Goal: Task Accomplishment & Management: Manage account settings

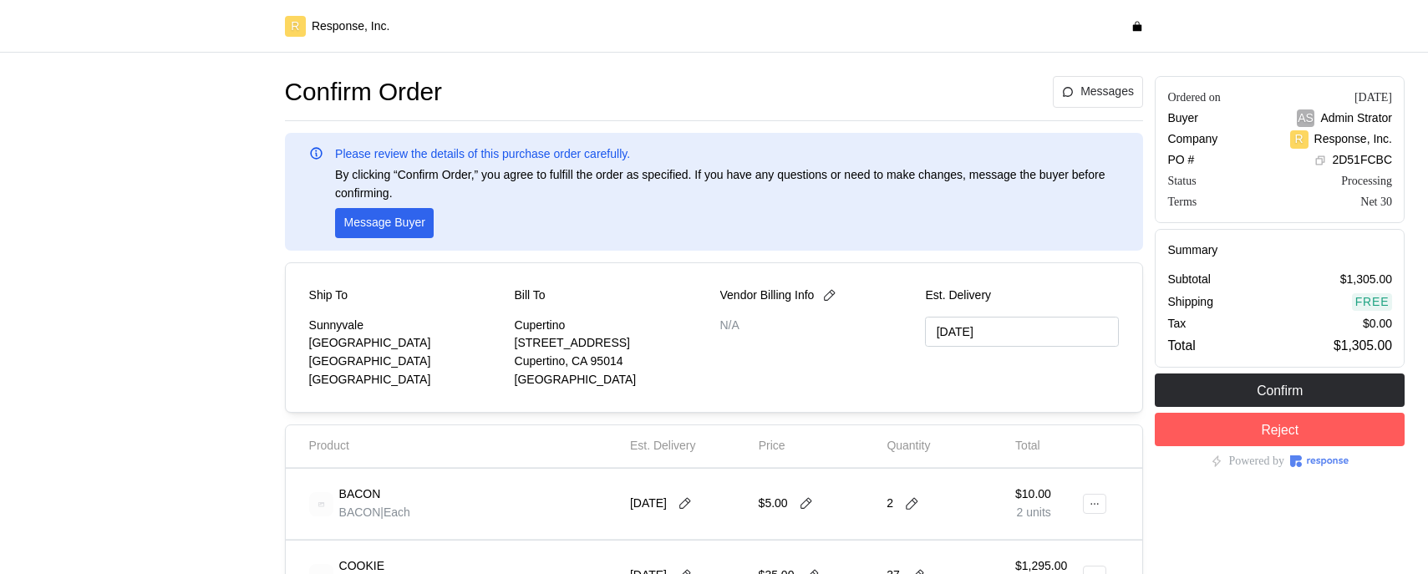
type input "09/29/2025"
type input "[DATE]"
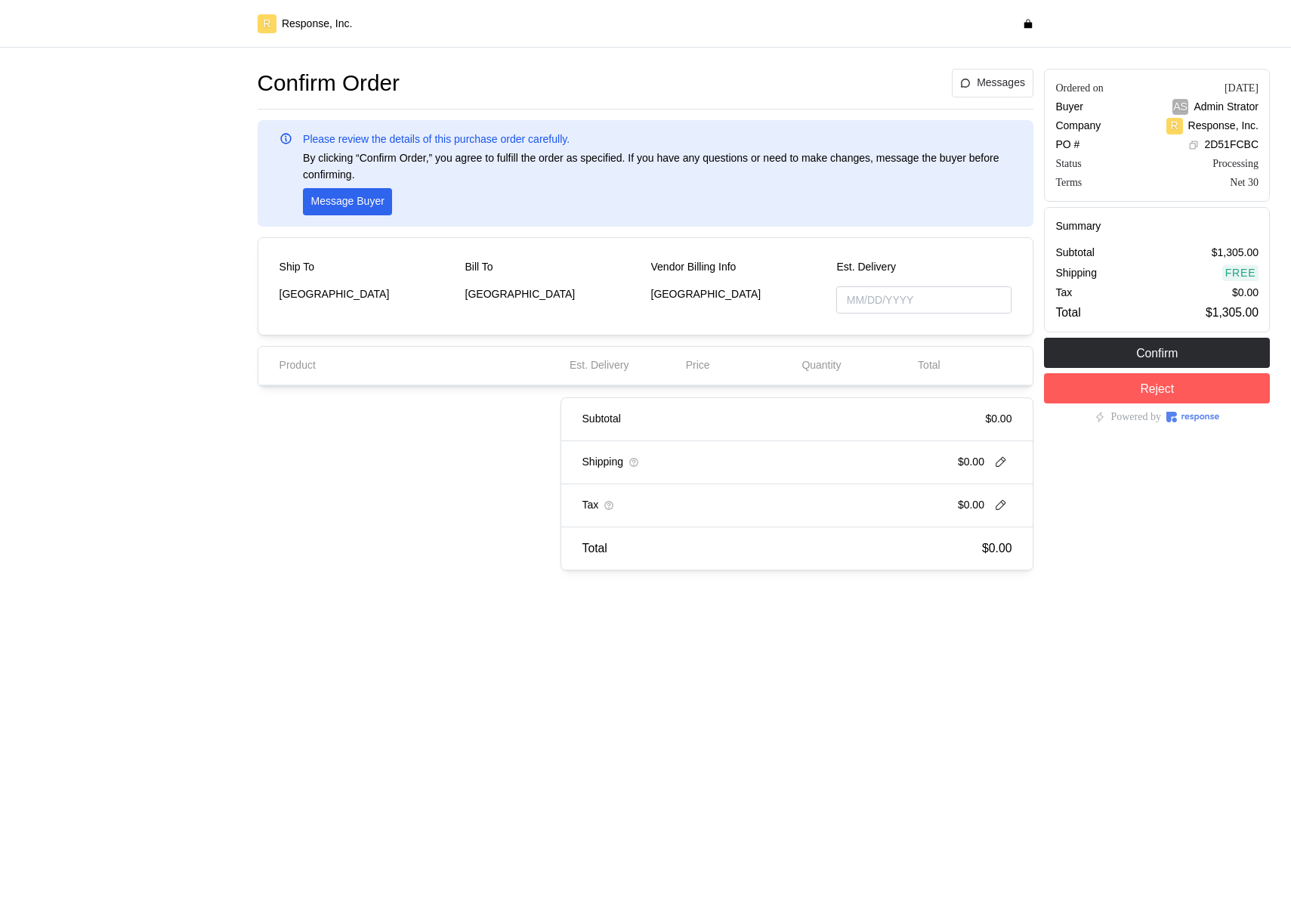
type input "[DATE]"
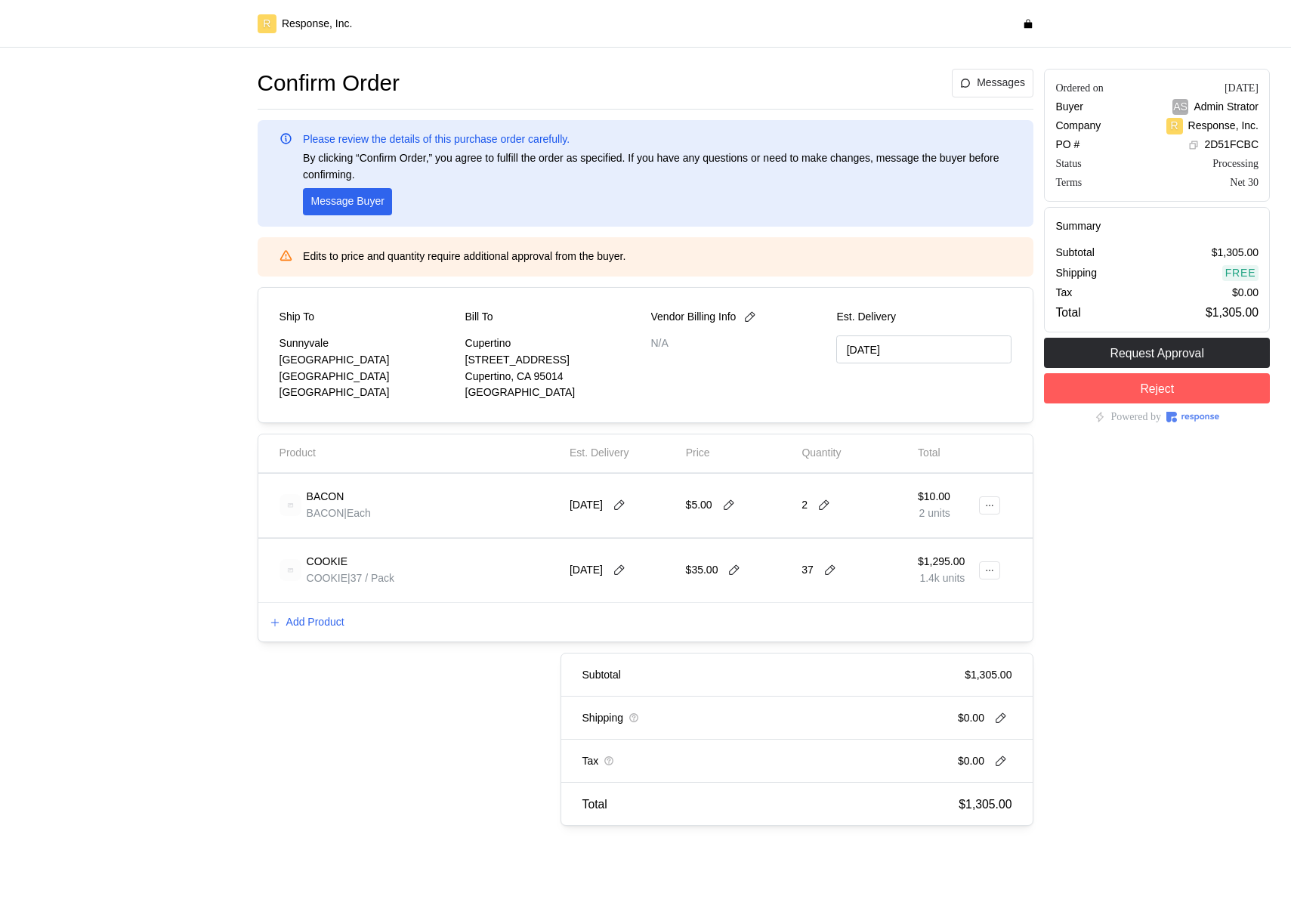
click at [825, 497] on div "2" at bounding box center [818, 505] width 33 height 16
click at [825, 504] on icon at bounding box center [824, 504] width 14 height 14
click at [850, 563] on div "3 $15.00" at bounding box center [881, 570] width 136 height 16
click at [838, 574] on button at bounding box center [830, 570] width 23 height 14
type input "3"
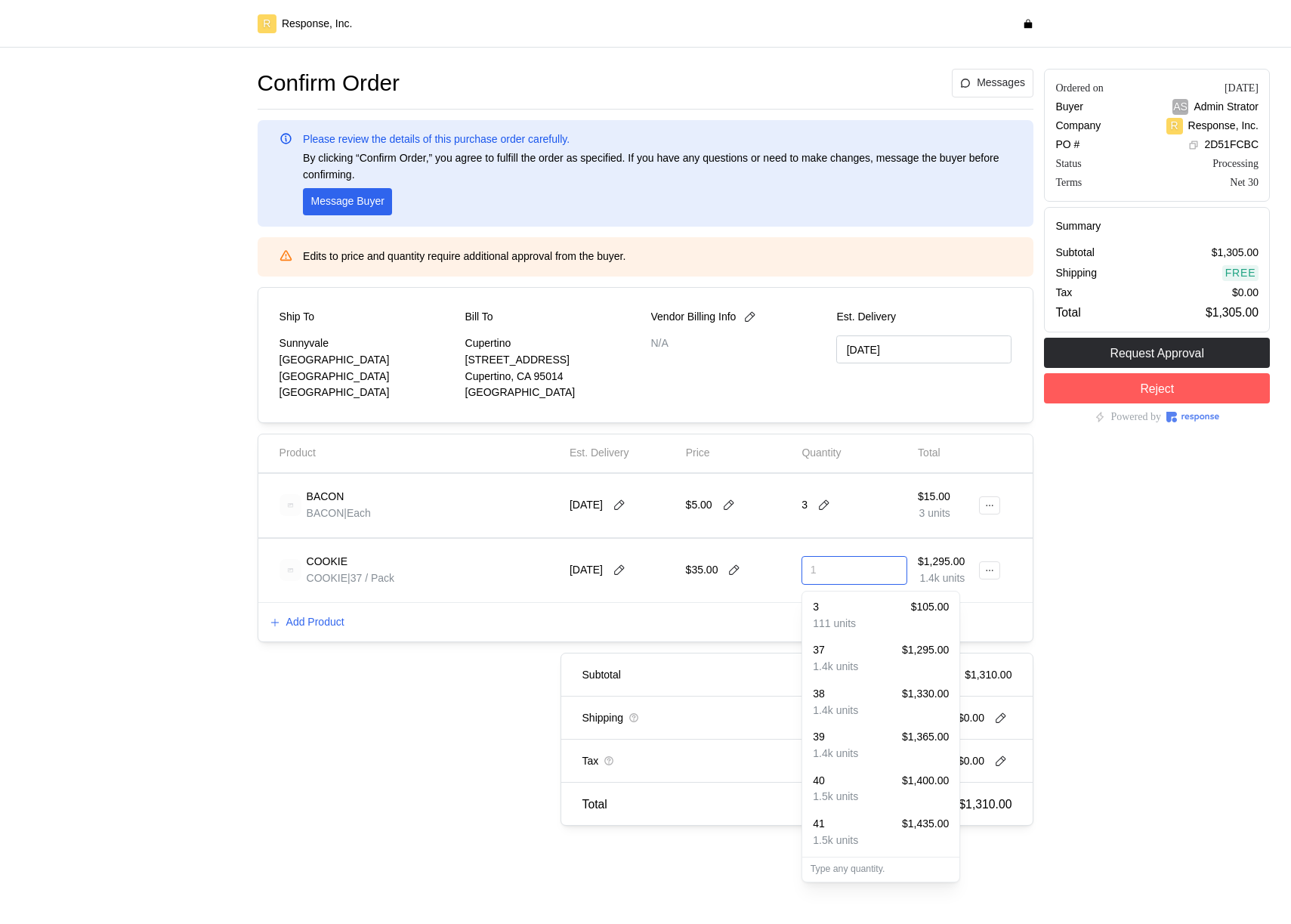
type input "10"
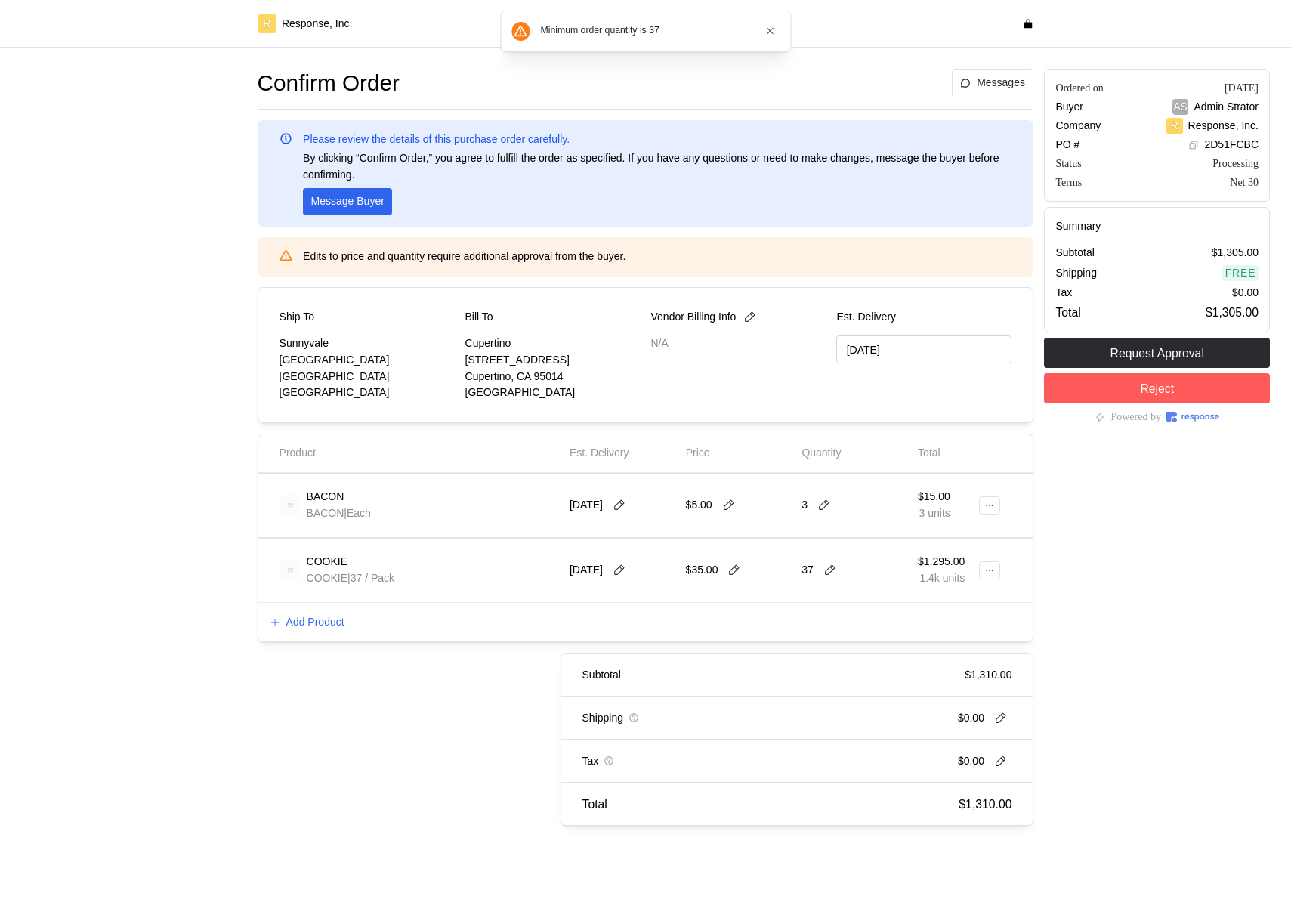
click at [1062, 595] on div "Ordered on Sep 18, 2025 Buyer AS Admin Strator Company R Response, Inc. PO # 2D…" at bounding box center [1157, 447] width 237 height 768
click at [988, 508] on icon at bounding box center [990, 505] width 11 height 11
click at [732, 507] on icon at bounding box center [729, 504] width 14 height 14
type input "8"
click at [981, 508] on button at bounding box center [989, 505] width 21 height 18
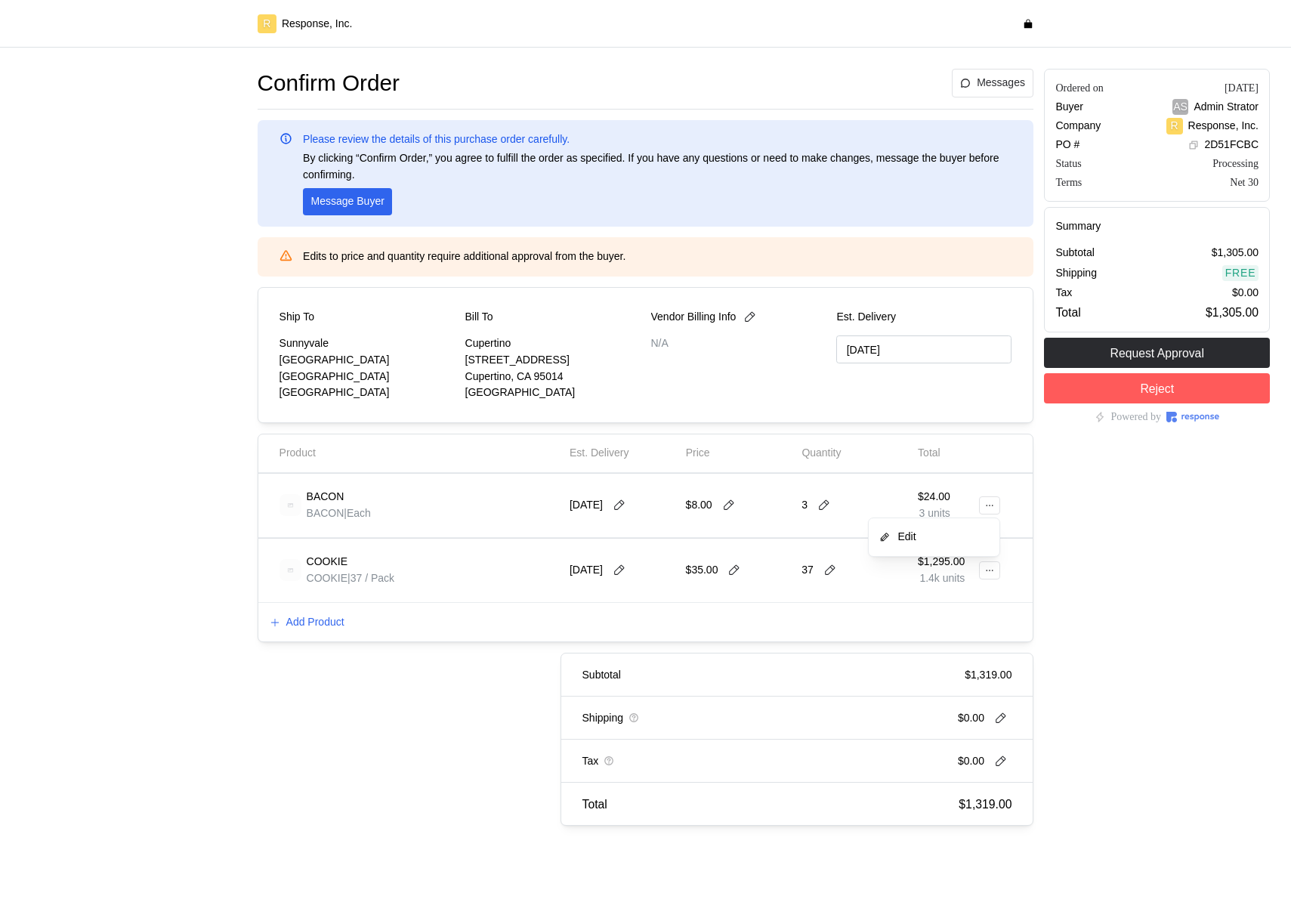
click at [928, 536] on p "Edit" at bounding box center [941, 537] width 97 height 16
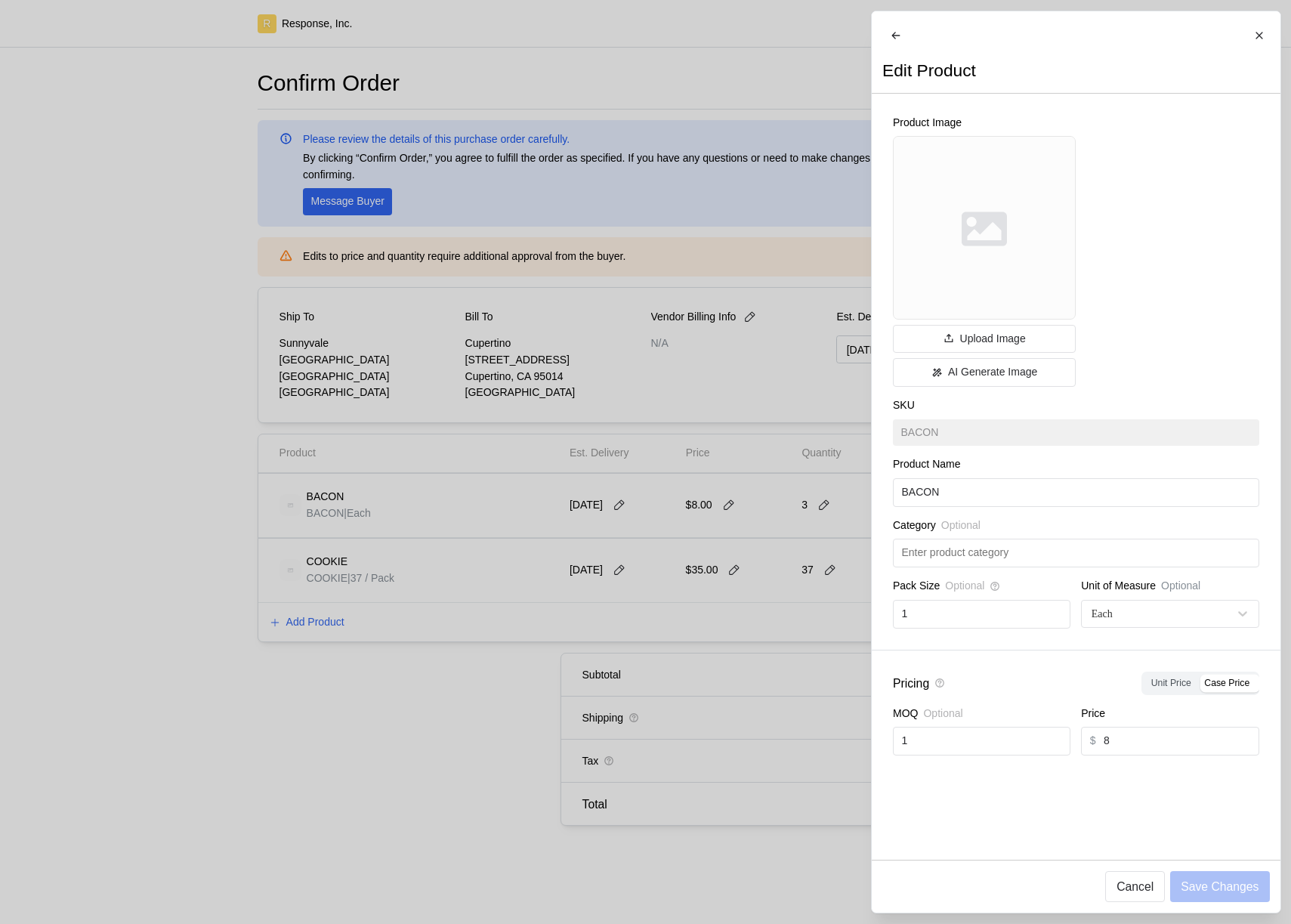
click at [715, 648] on div at bounding box center [646, 462] width 1291 height 924
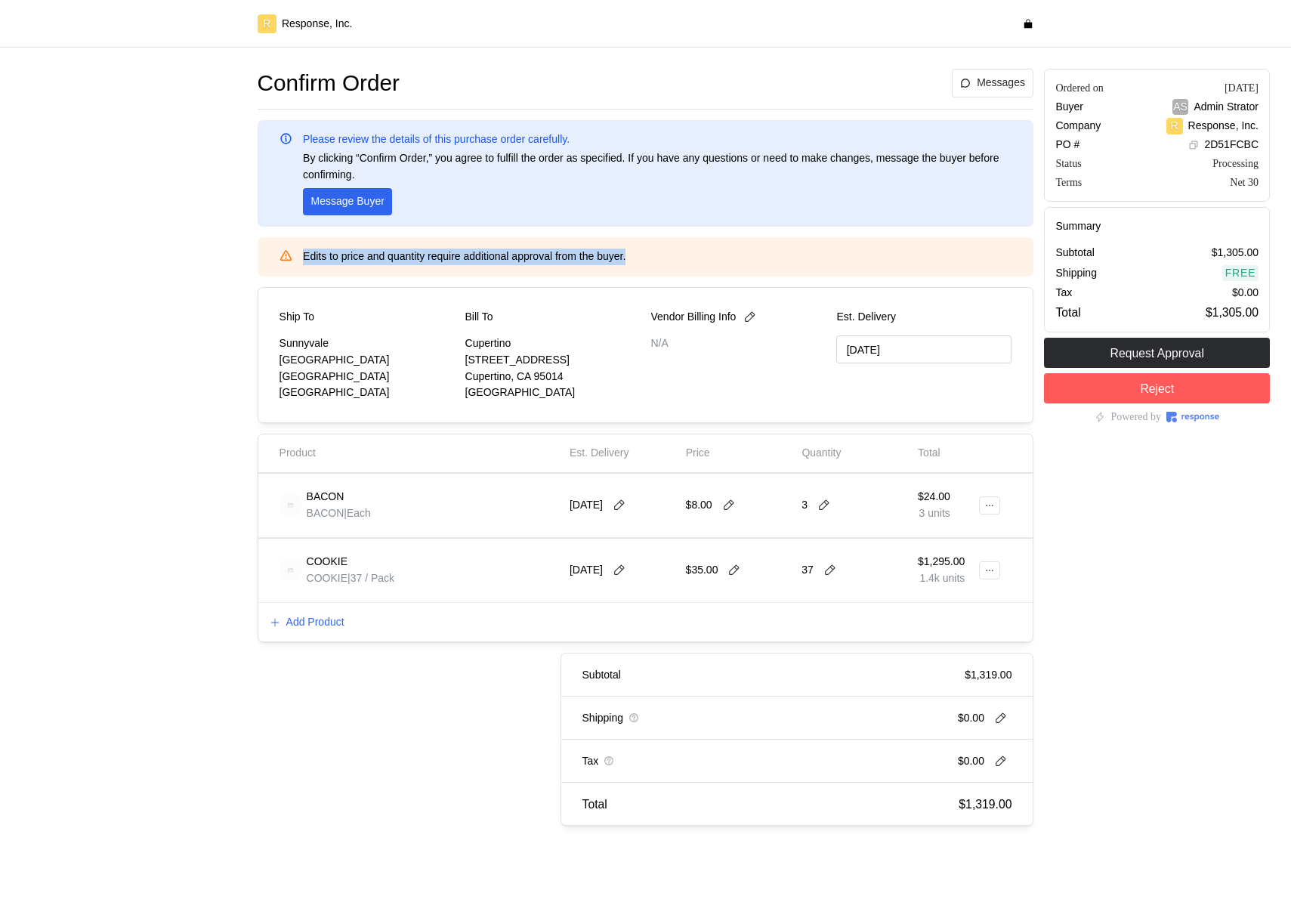
drag, startPoint x: 669, startPoint y: 253, endPoint x: 301, endPoint y: 258, distance: 368.0
click at [301, 258] on div "Edits to price and quantity require additional approval from the buyer." at bounding box center [646, 257] width 733 height 16
copy p "Edits to price and quantity require additional approval from the buyer."
click at [490, 452] on div "Product" at bounding box center [419, 453] width 279 height 16
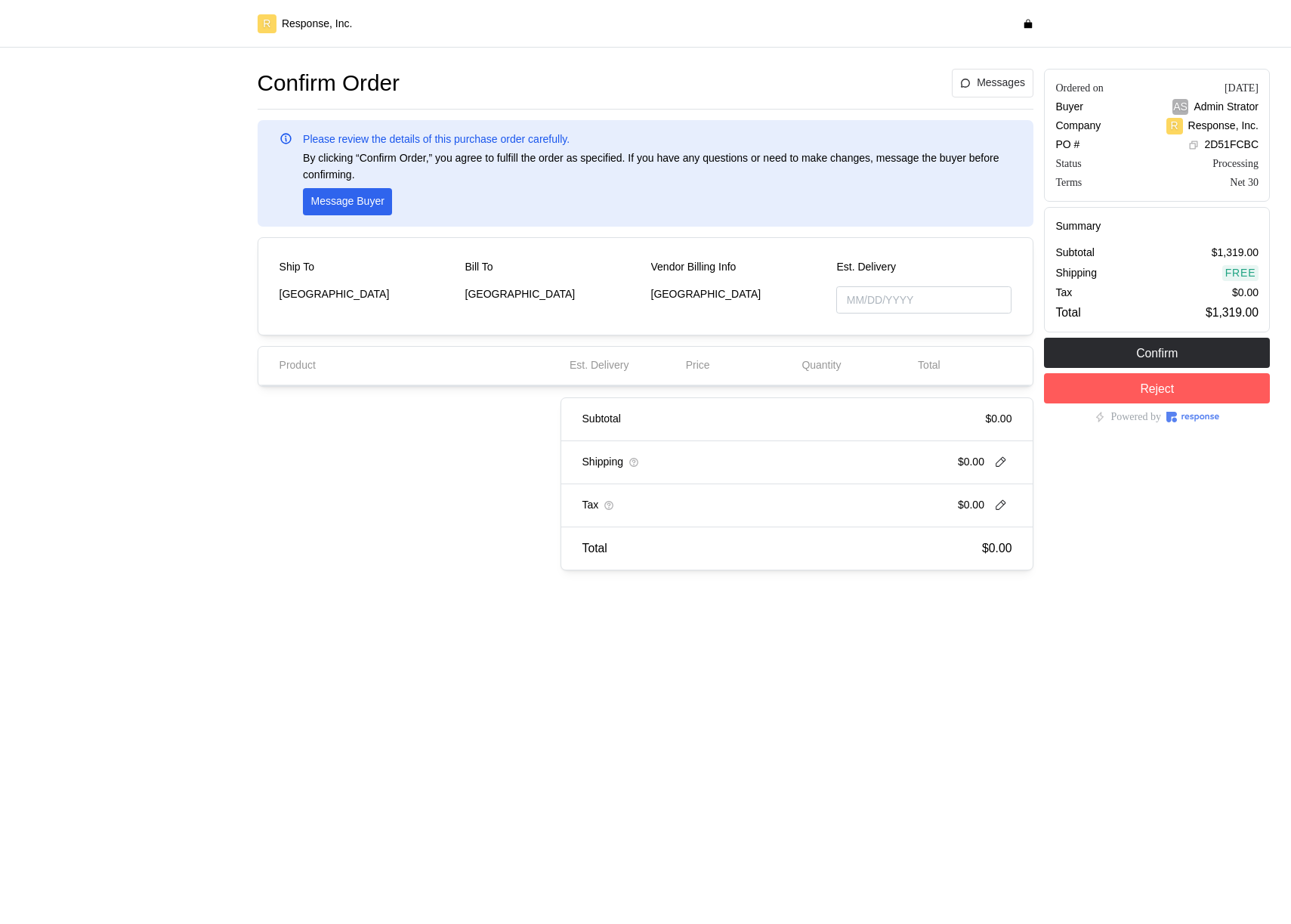
type input "[DATE]"
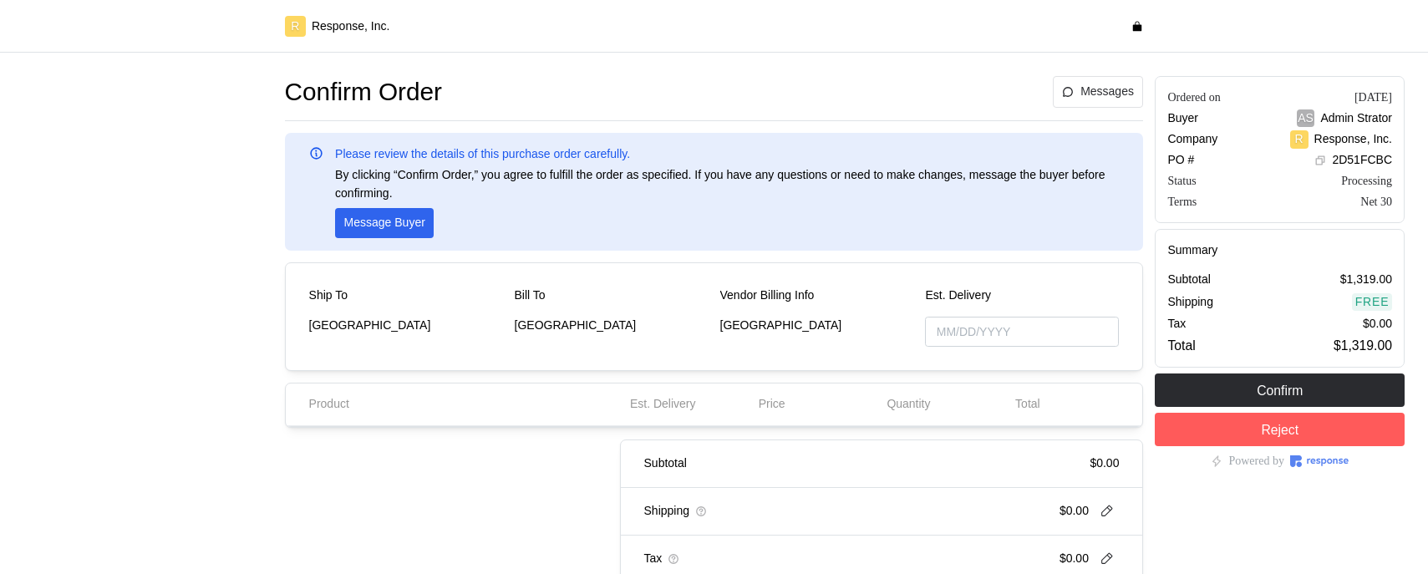
type input "[DATE]"
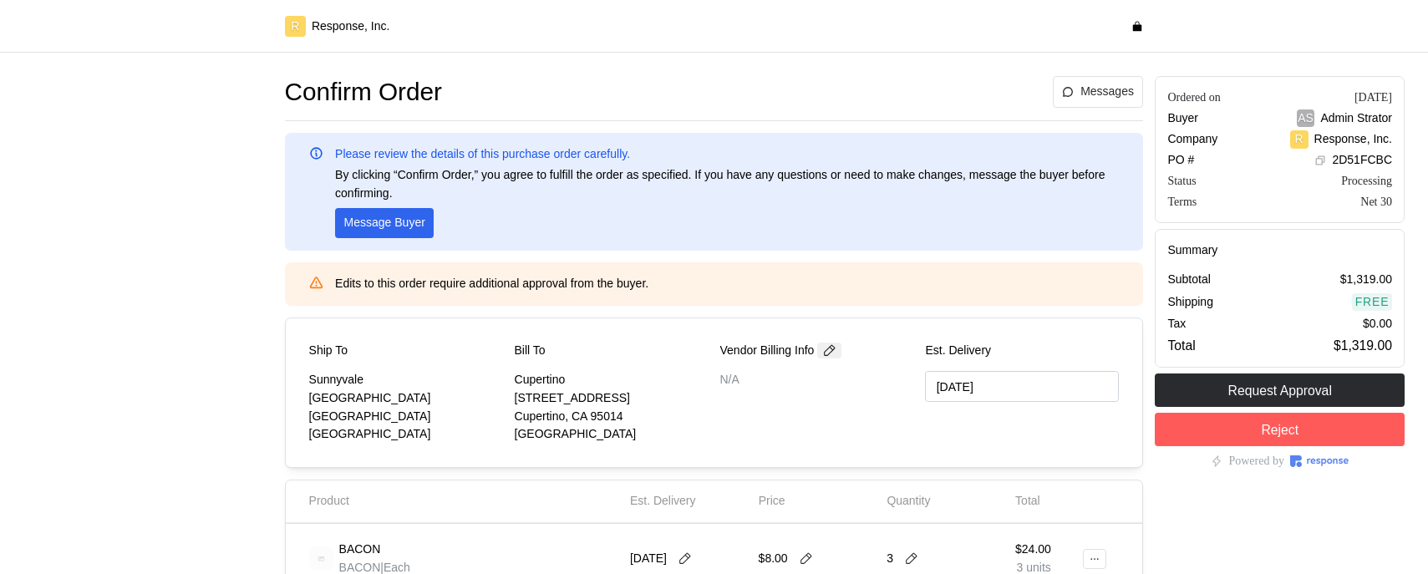
click at [836, 353] on icon at bounding box center [829, 350] width 15 height 15
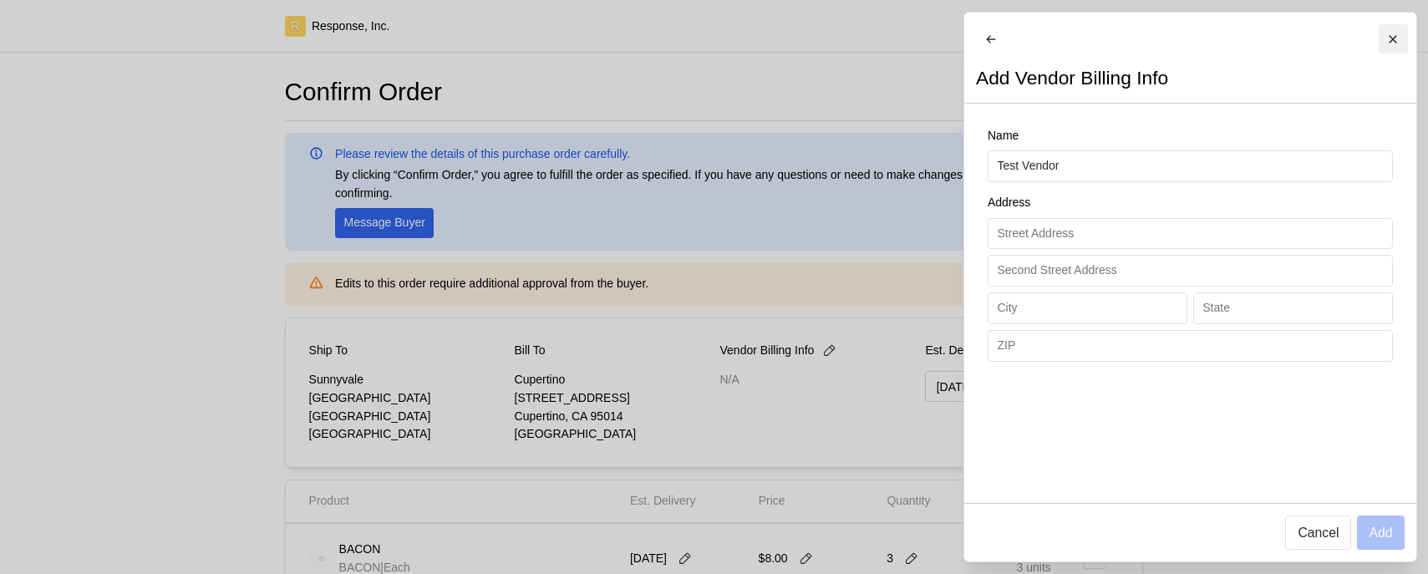
click at [1400, 38] on button at bounding box center [1392, 38] width 29 height 29
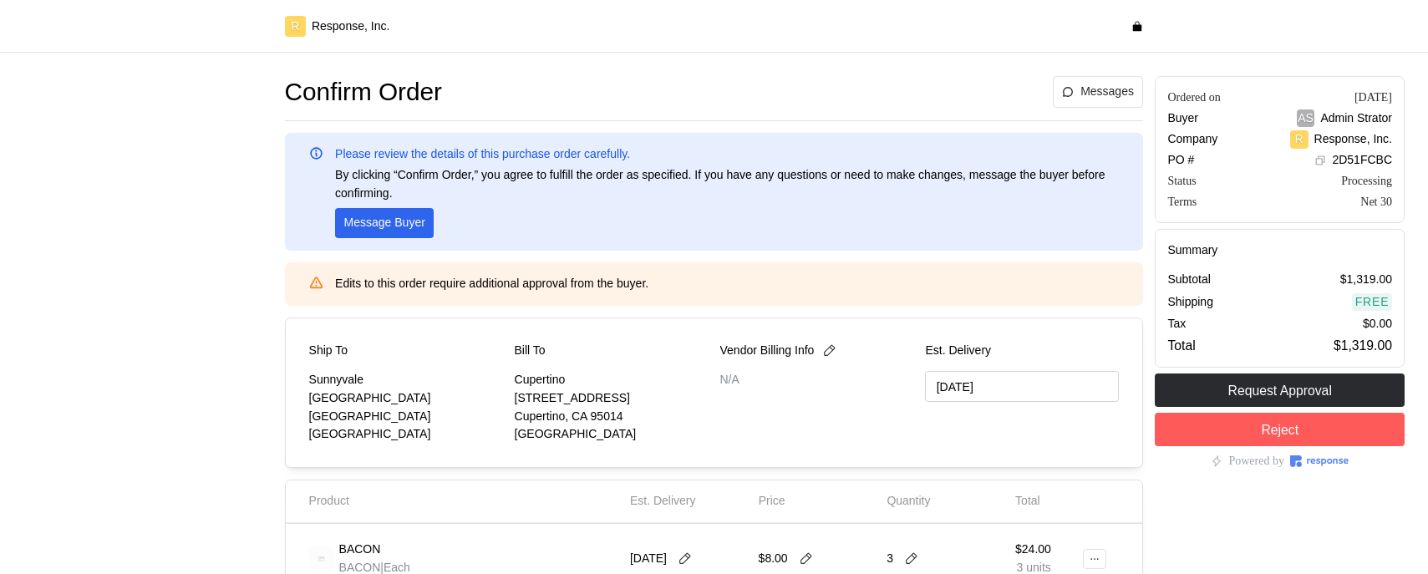
drag, startPoint x: 920, startPoint y: 381, endPoint x: 933, endPoint y: 384, distance: 12.8
click at [924, 381] on div "Ship To [GEOGRAPHIC_DATA] [STREET_ADDRESS] Bill To Cupertino [STREET_ADDRESS] V…" at bounding box center [714, 393] width 811 height 102
click at [956, 385] on input "09/29/2025" at bounding box center [1022, 386] width 194 height 31
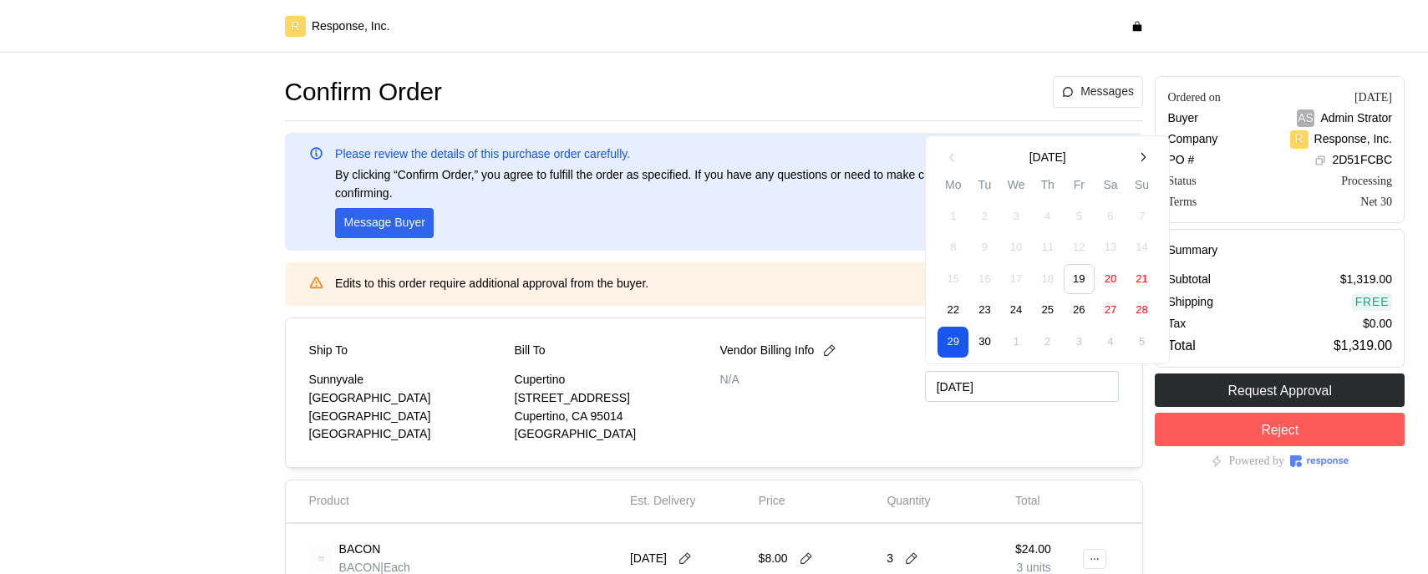
click at [962, 430] on div "Est. Delivery 09/29/2025" at bounding box center [1022, 393] width 194 height 102
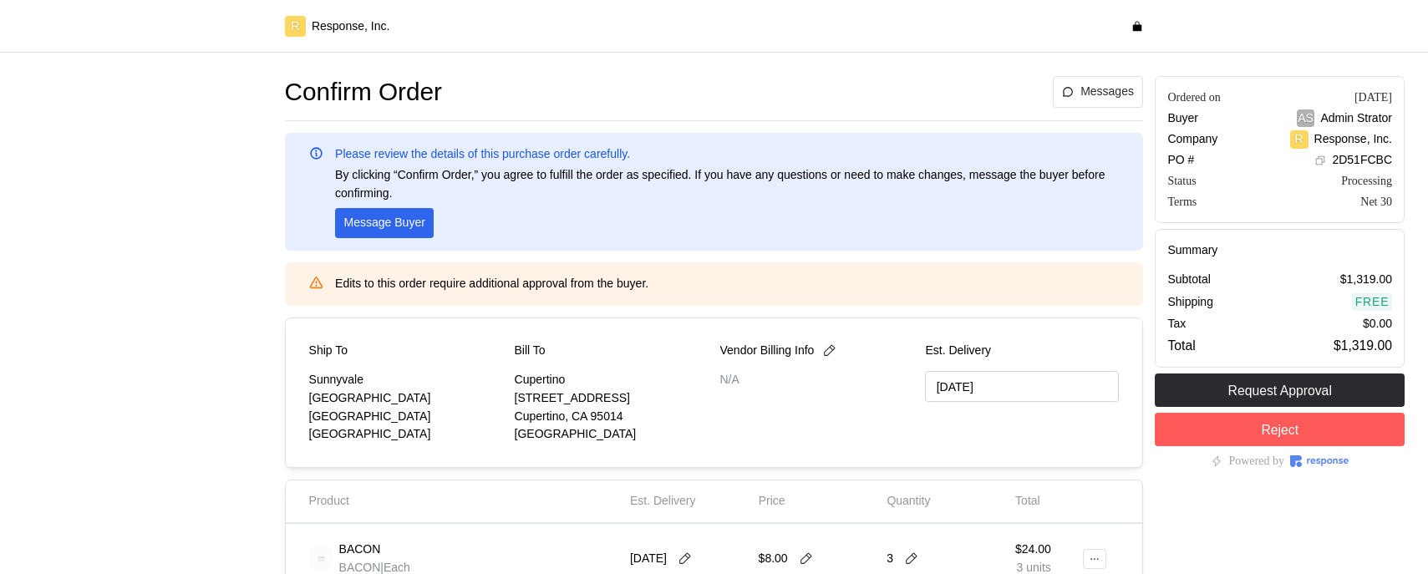
click at [680, 459] on div "Ship To Sunnyvale 1001 Test Avenue Sunnyvale, CA 94087 United States Bill To Cu…" at bounding box center [714, 393] width 859 height 150
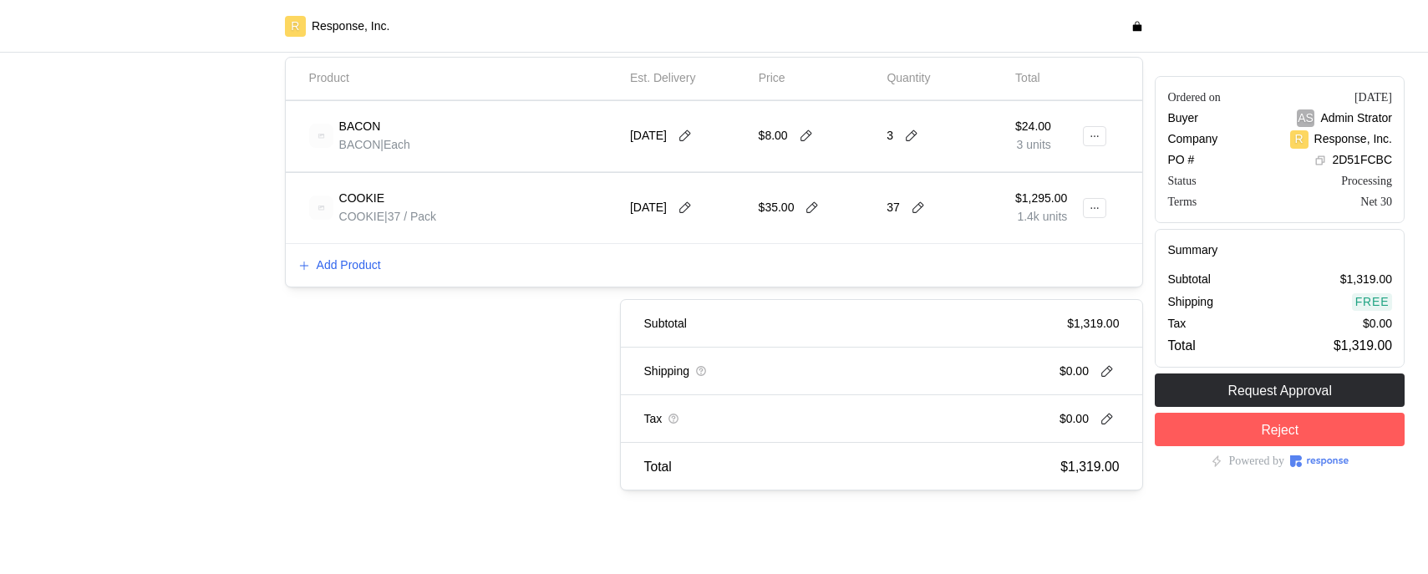
scroll to position [430, 0]
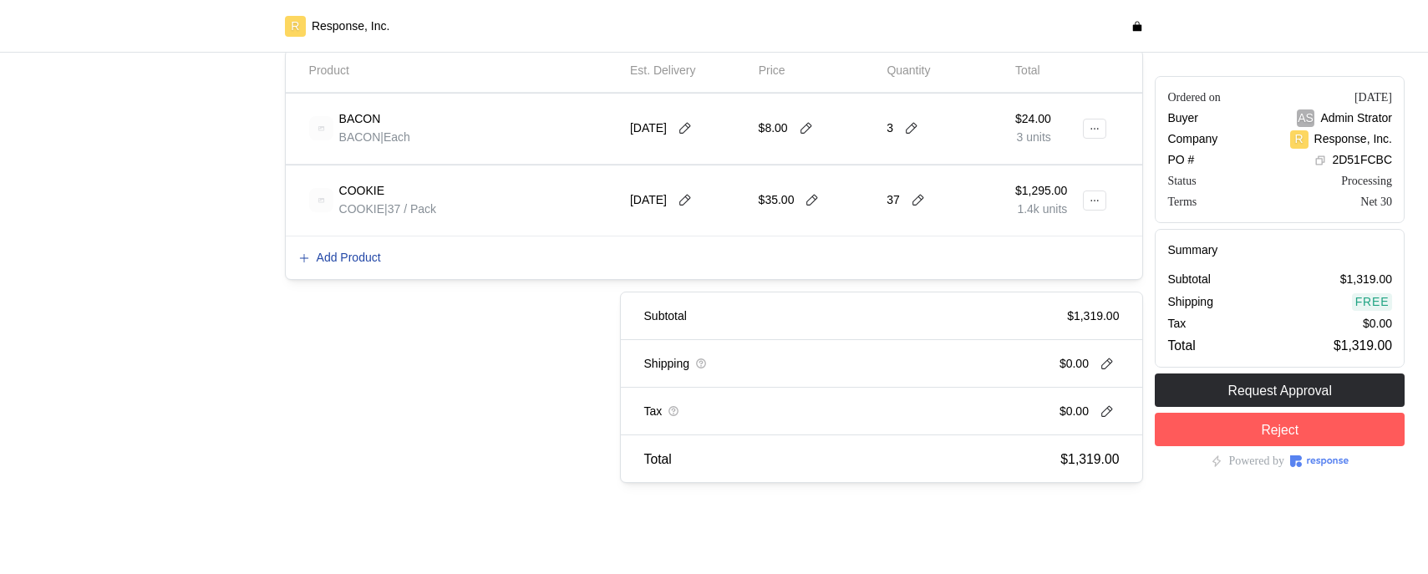
click at [363, 257] on p "Add Product" at bounding box center [349, 258] width 64 height 18
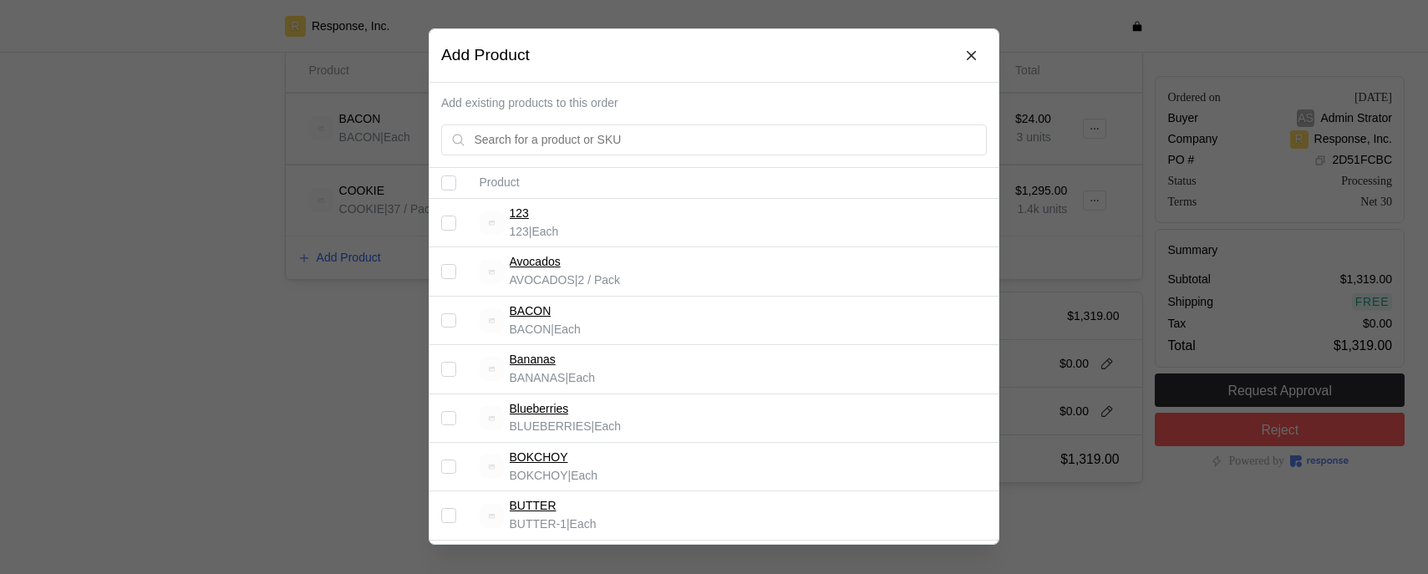
click at [452, 513] on input "Select record 7" at bounding box center [448, 516] width 15 height 15
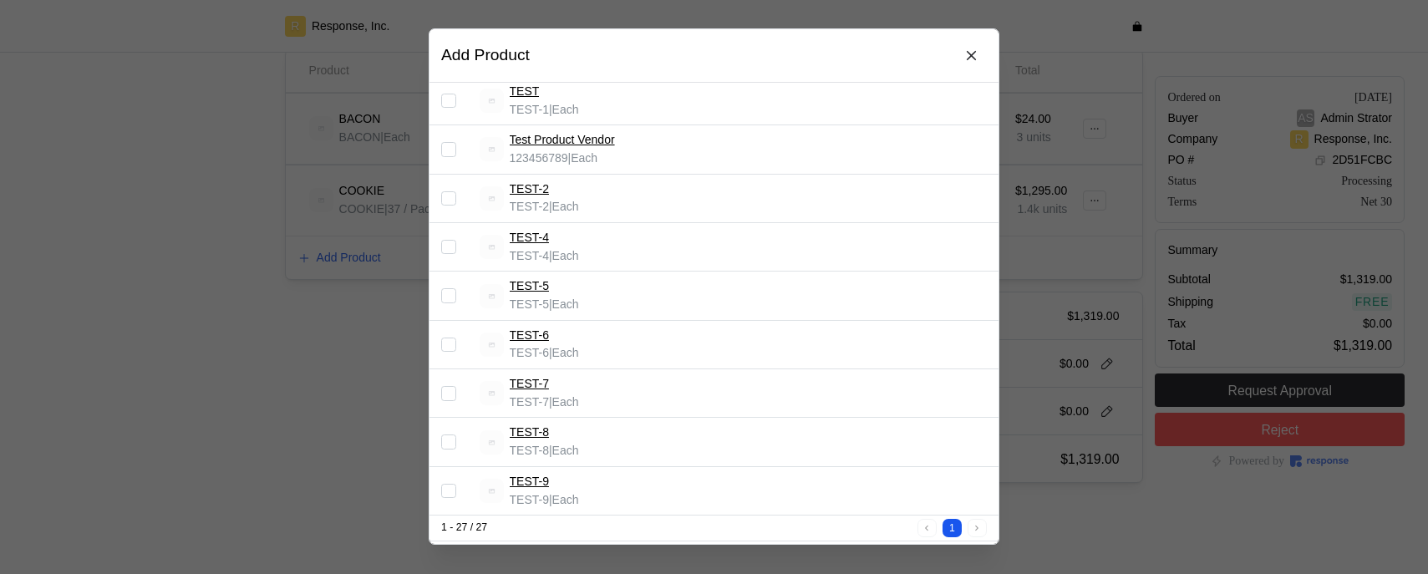
scroll to position [1053, 0]
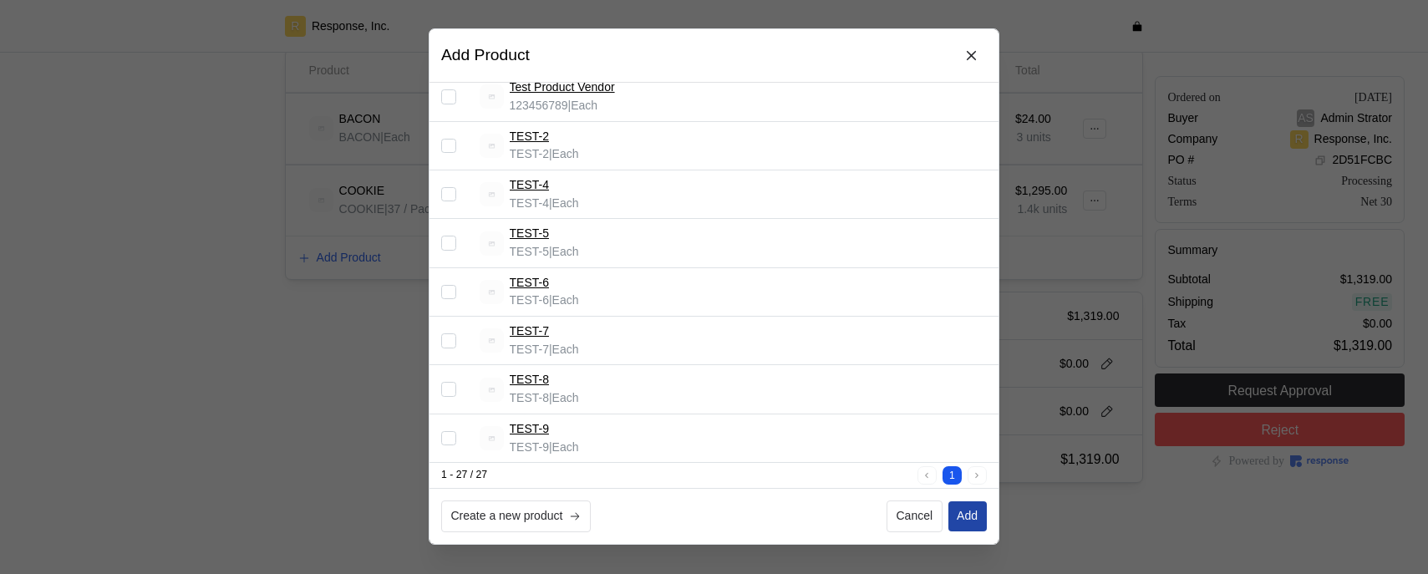
click at [977, 517] on p "Add" at bounding box center [967, 516] width 21 height 18
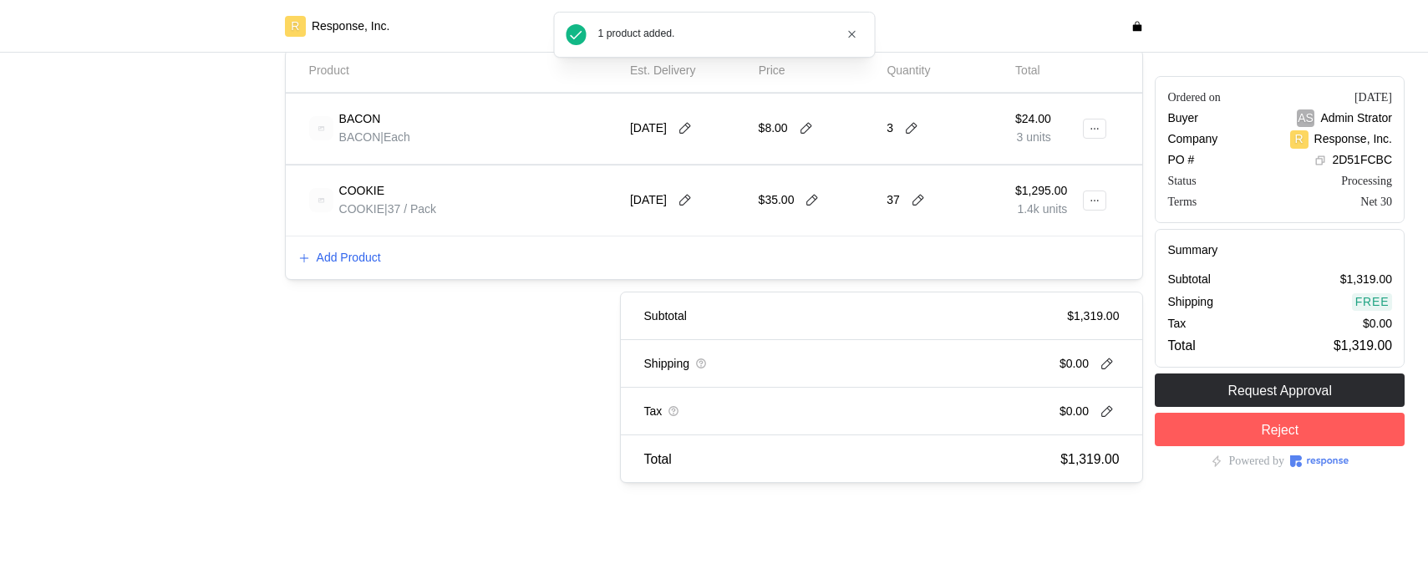
checkbox input "false"
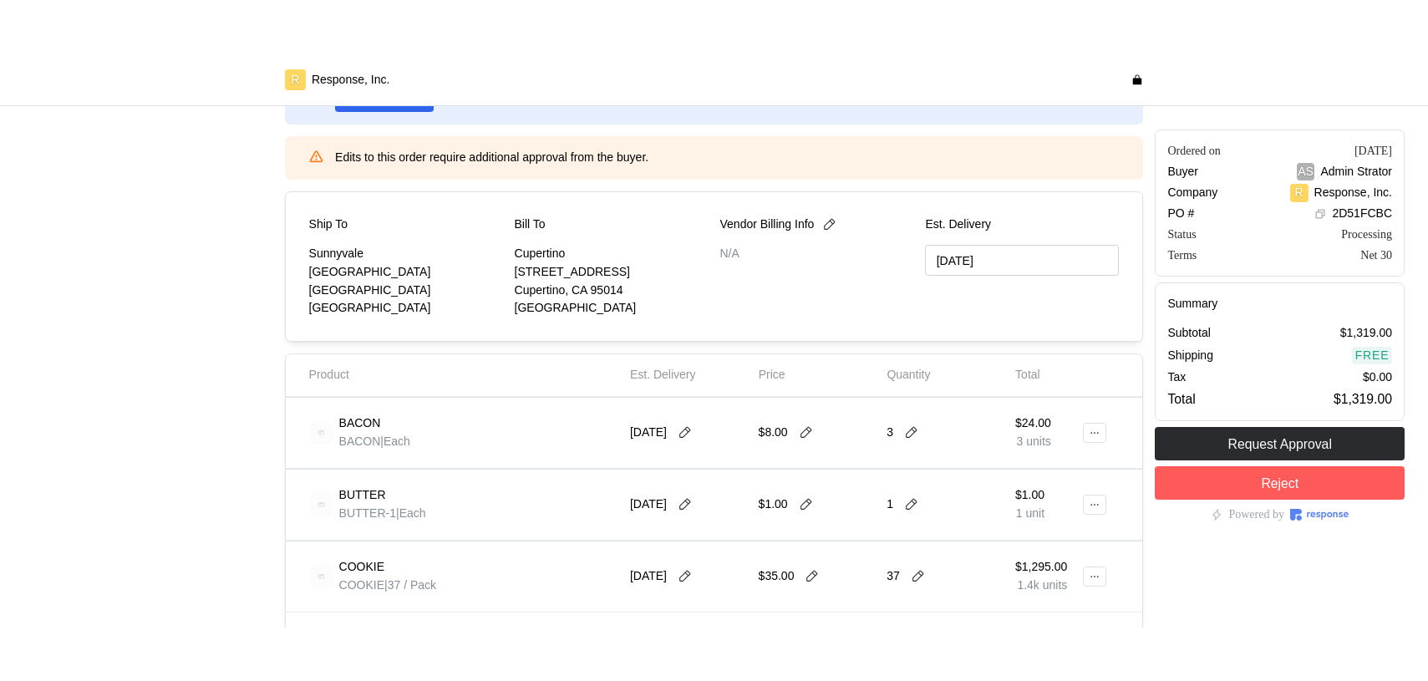
scroll to position [164, 0]
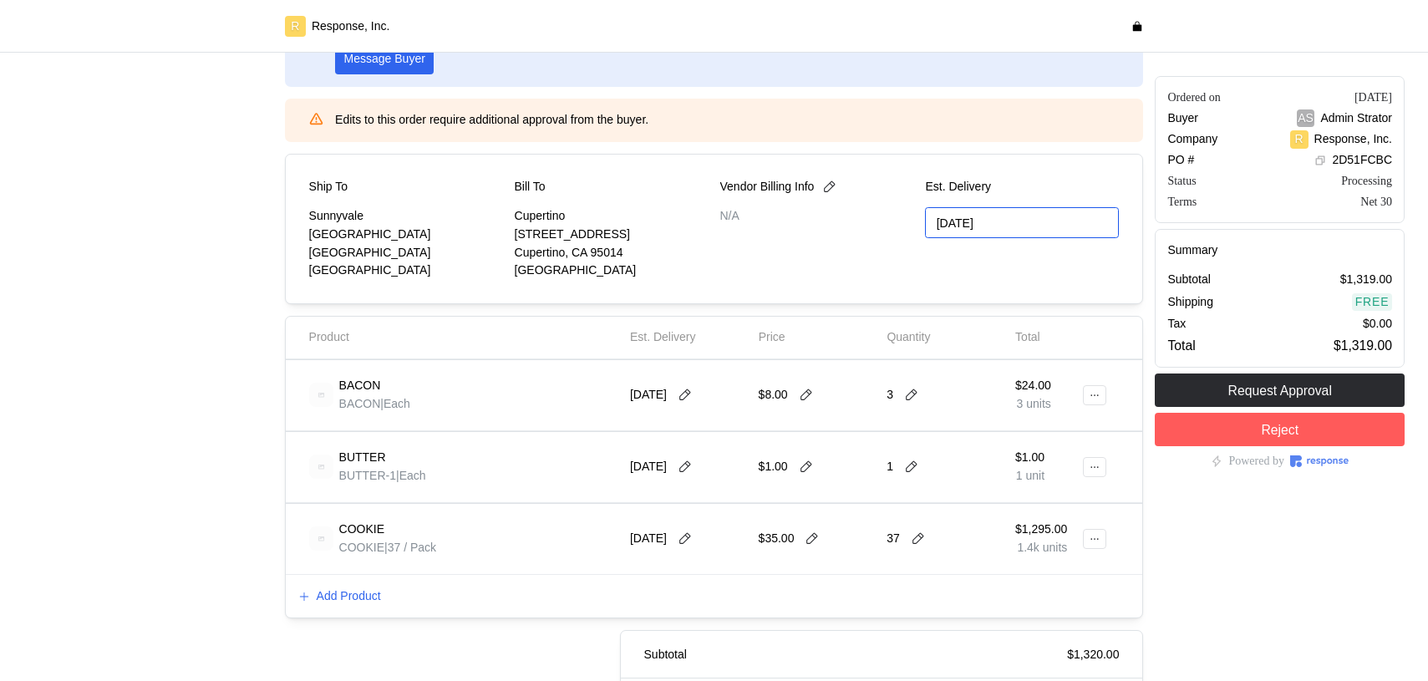
click at [973, 226] on input "09/29/2025" at bounding box center [1022, 222] width 194 height 31
click at [1140, 417] on button "28" at bounding box center [1142, 419] width 31 height 31
click at [1003, 223] on input "09/29/2025" at bounding box center [1022, 222] width 194 height 31
click at [1140, 267] on icon "button" at bounding box center [1143, 267] width 14 height 14
click at [1044, 433] on button "23" at bounding box center [1048, 419] width 31 height 31
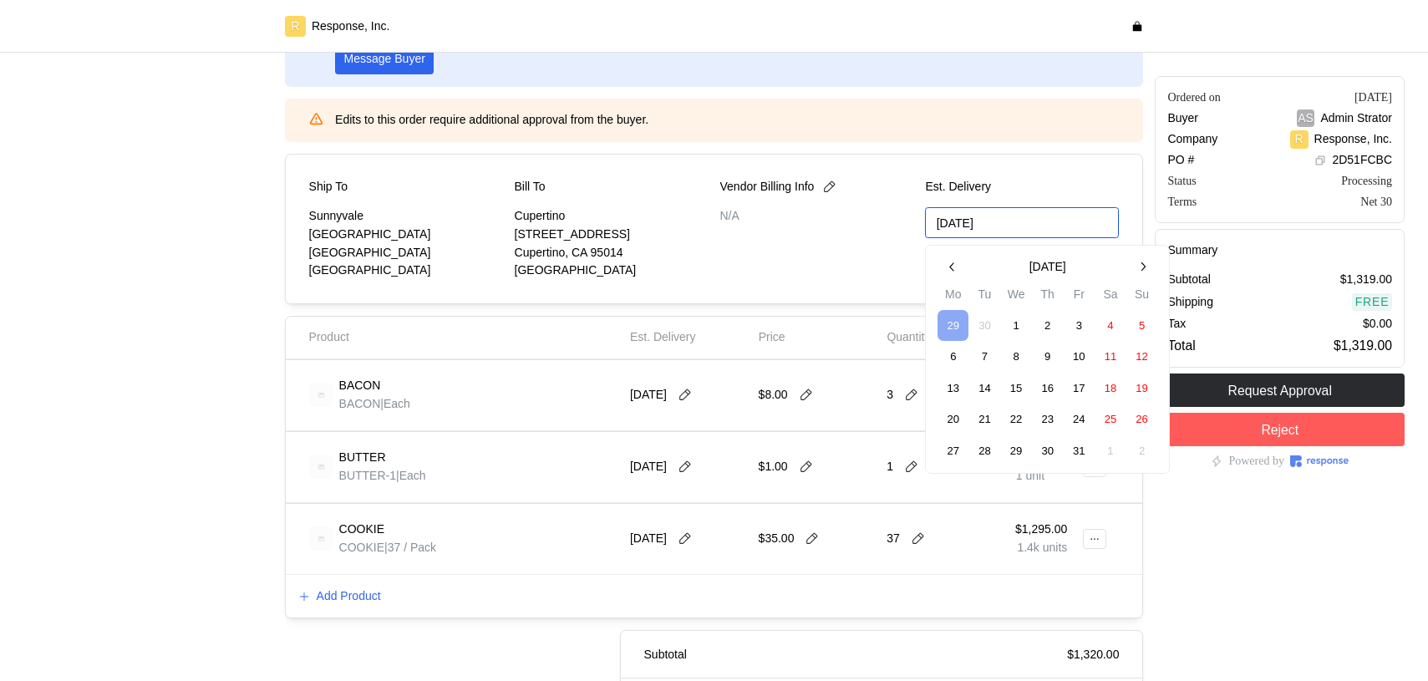
type input "09/29/2025"
click at [1050, 273] on div "Est. Delivery 09/29/2025" at bounding box center [1022, 229] width 194 height 102
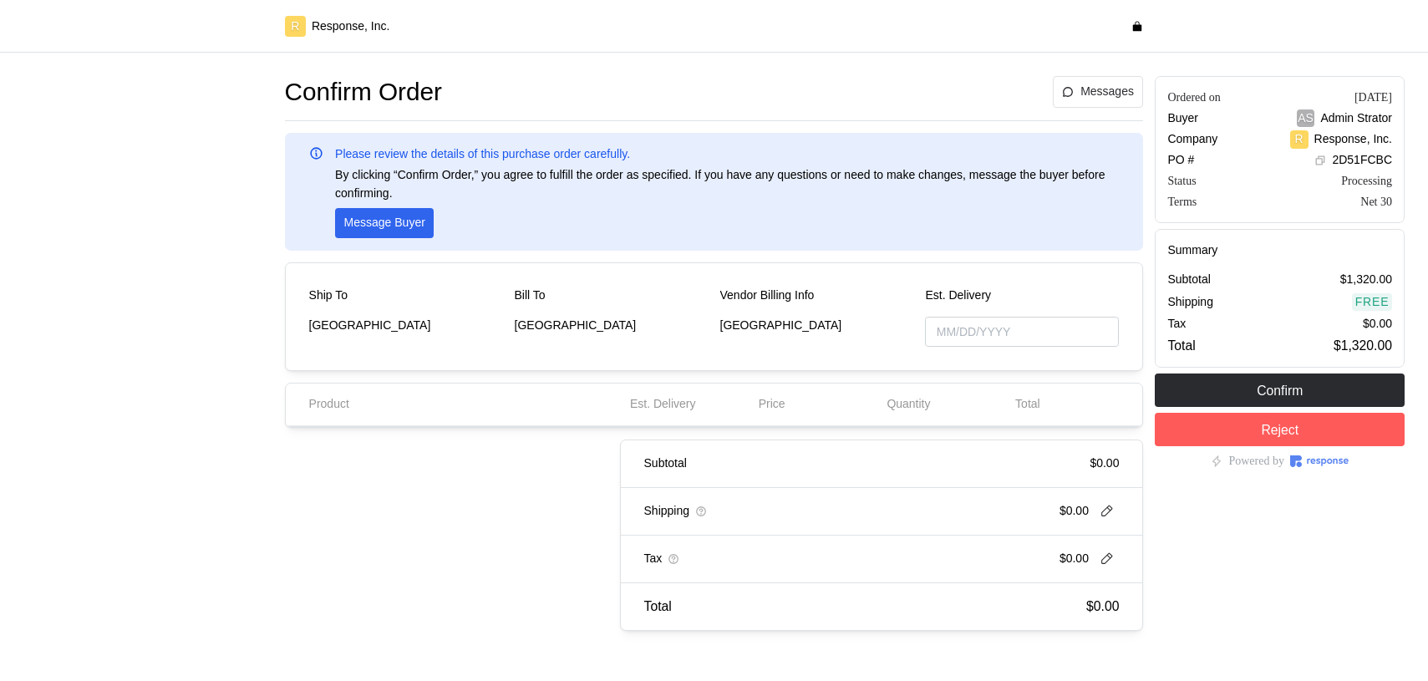
type input "[DATE]"
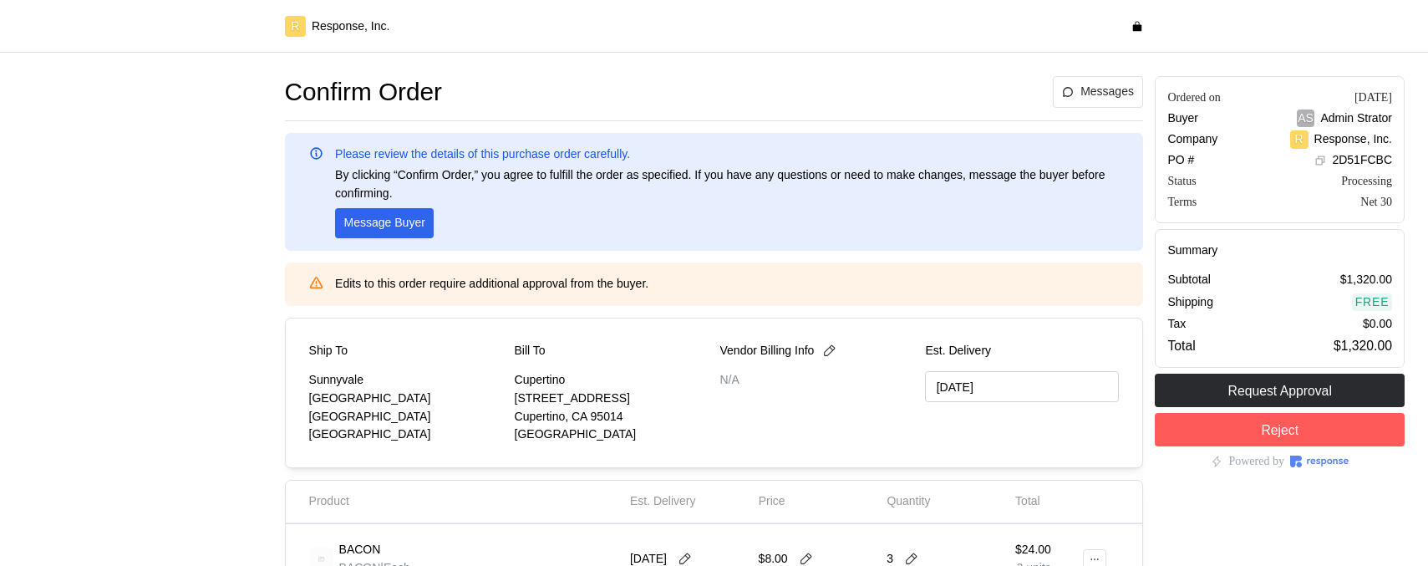
click at [673, 315] on div "Confirm Order Messages Please review the details of this purchase order careful…" at bounding box center [714, 530] width 859 height 909
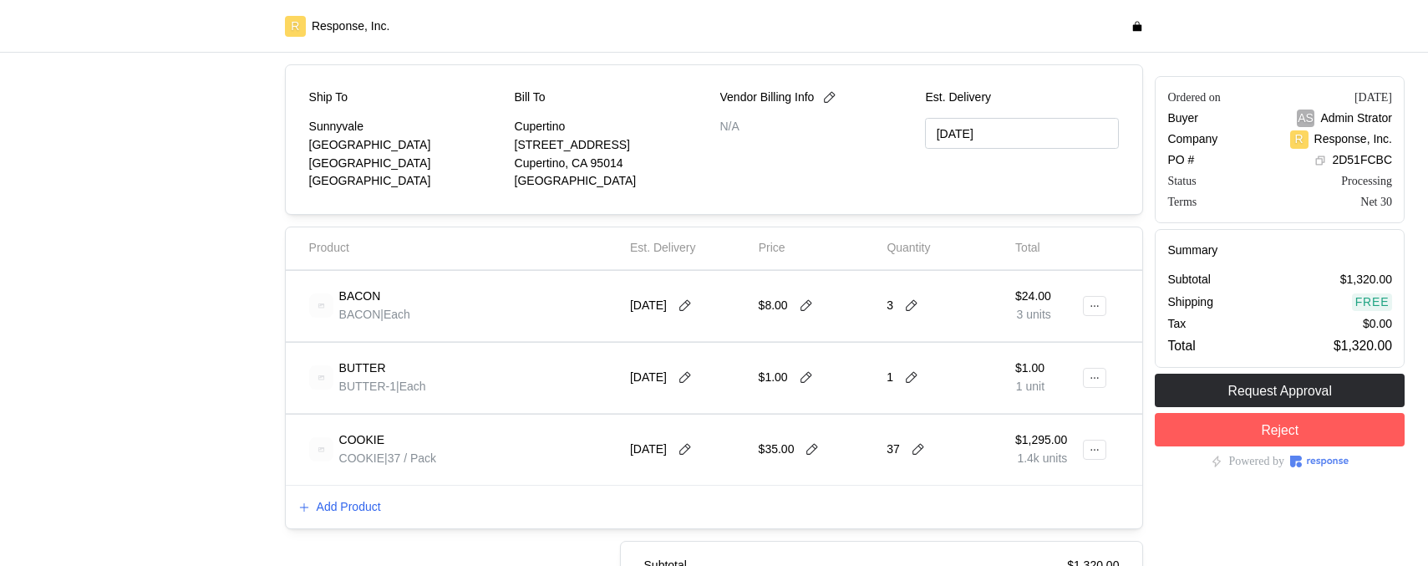
scroll to position [267, 0]
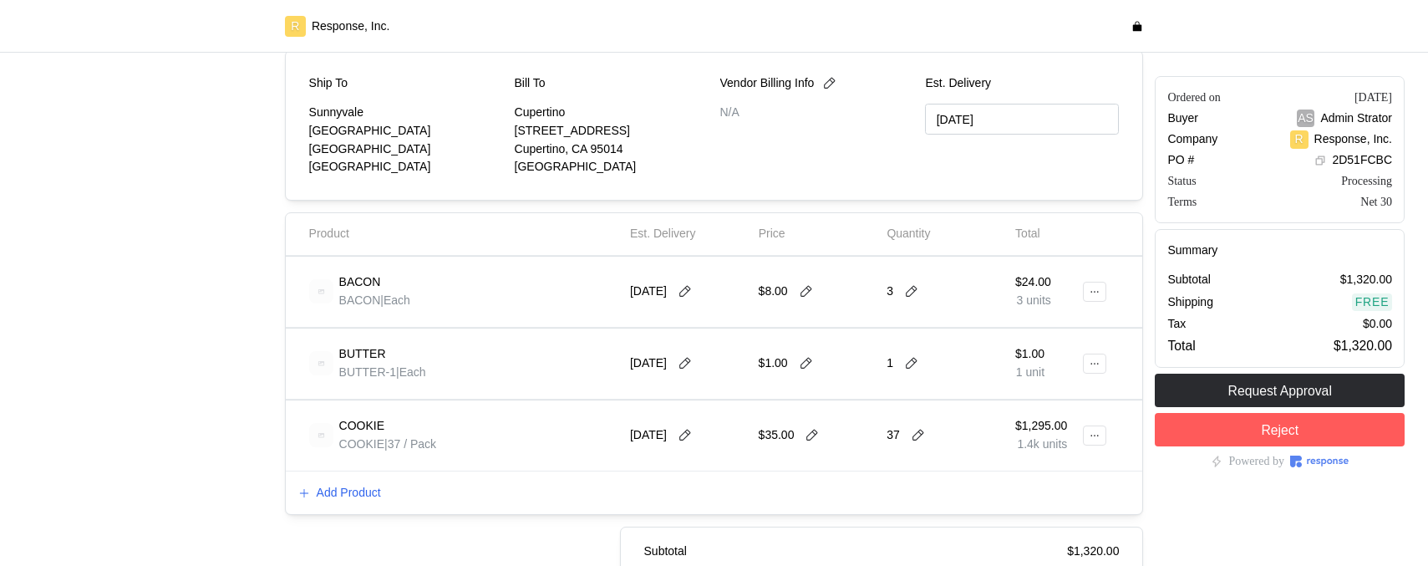
click at [365, 502] on div "Add Product" at bounding box center [714, 492] width 857 height 43
click at [347, 483] on button "Add Product" at bounding box center [339, 493] width 84 height 20
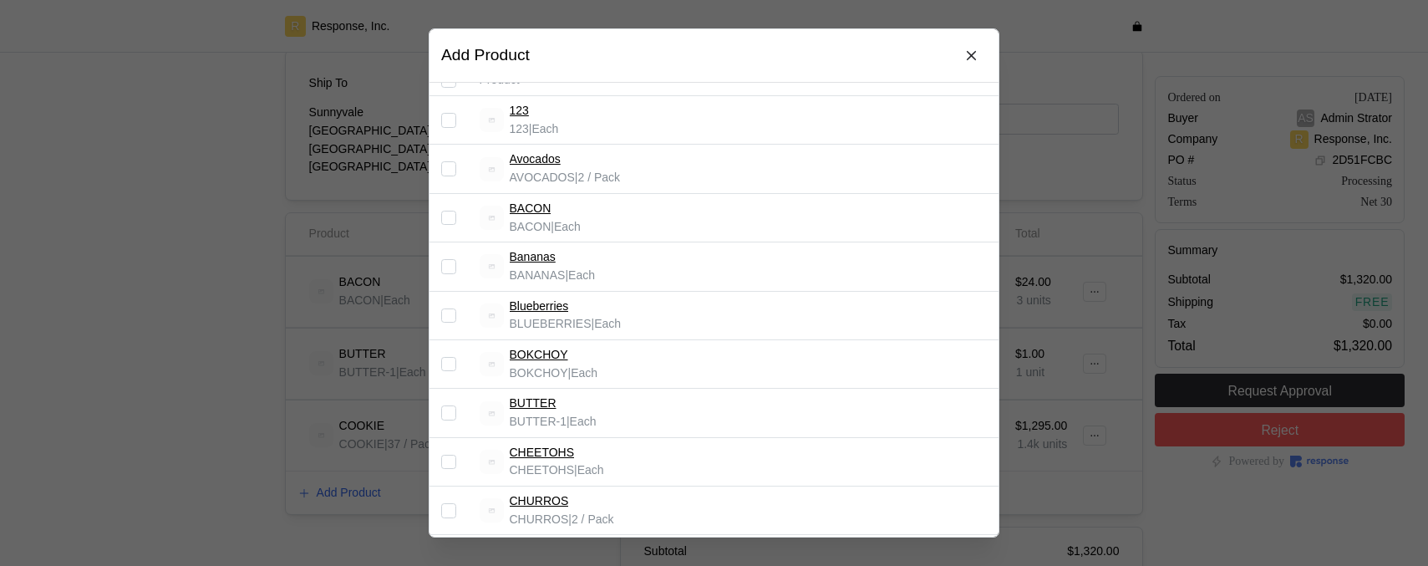
scroll to position [257, 0]
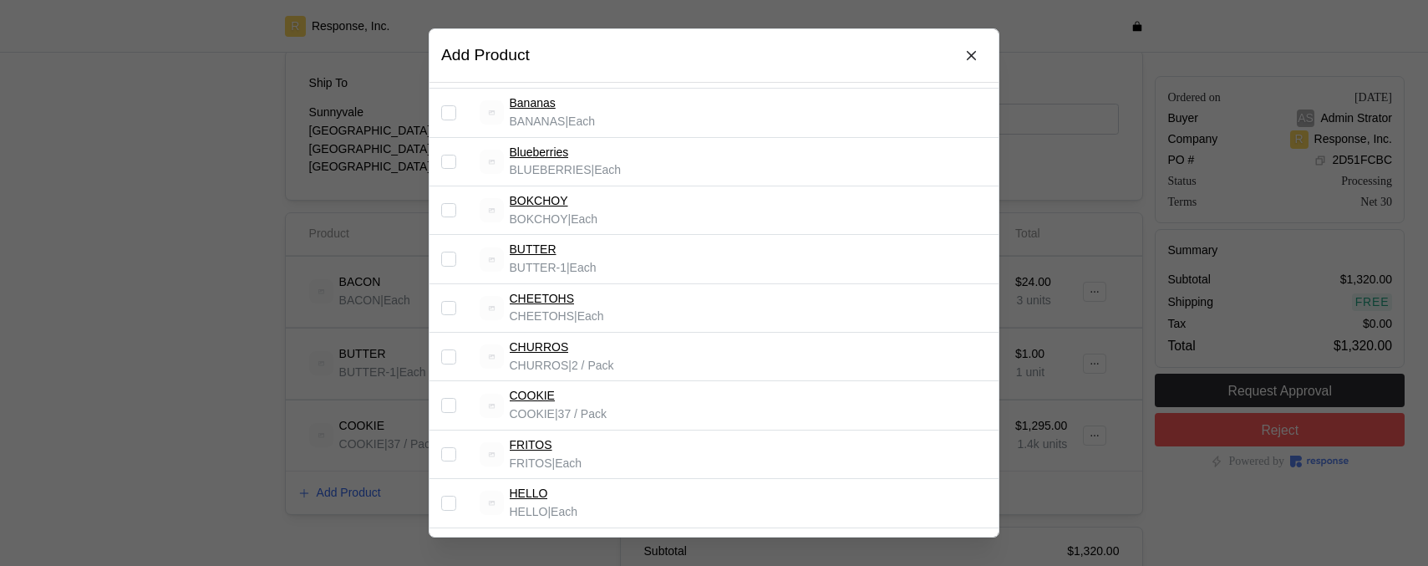
click at [452, 358] on input "Select record 9" at bounding box center [448, 356] width 15 height 15
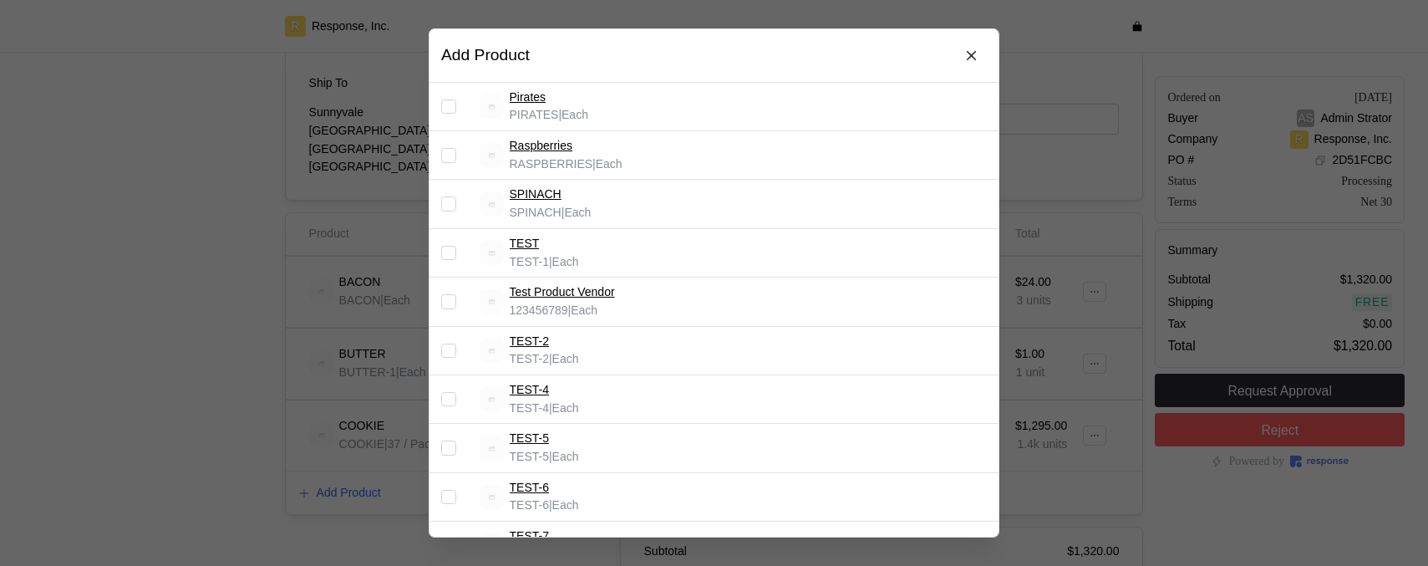
scroll to position [1060, 0]
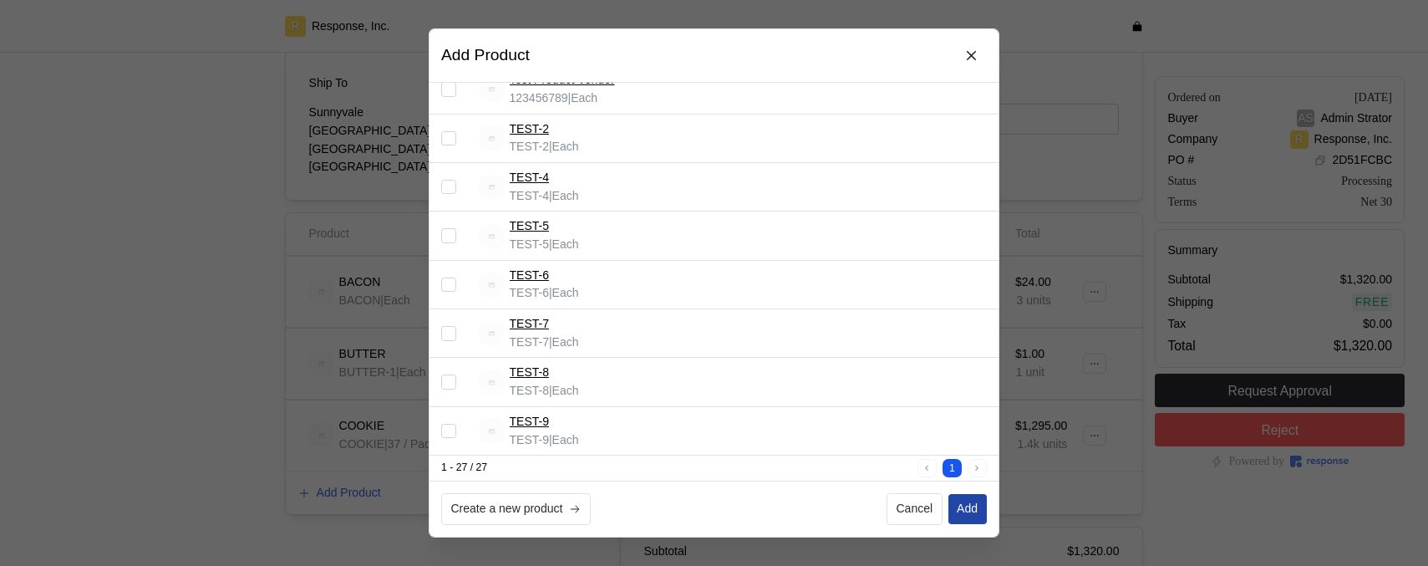
click at [973, 508] on p "Add" at bounding box center [967, 509] width 21 height 18
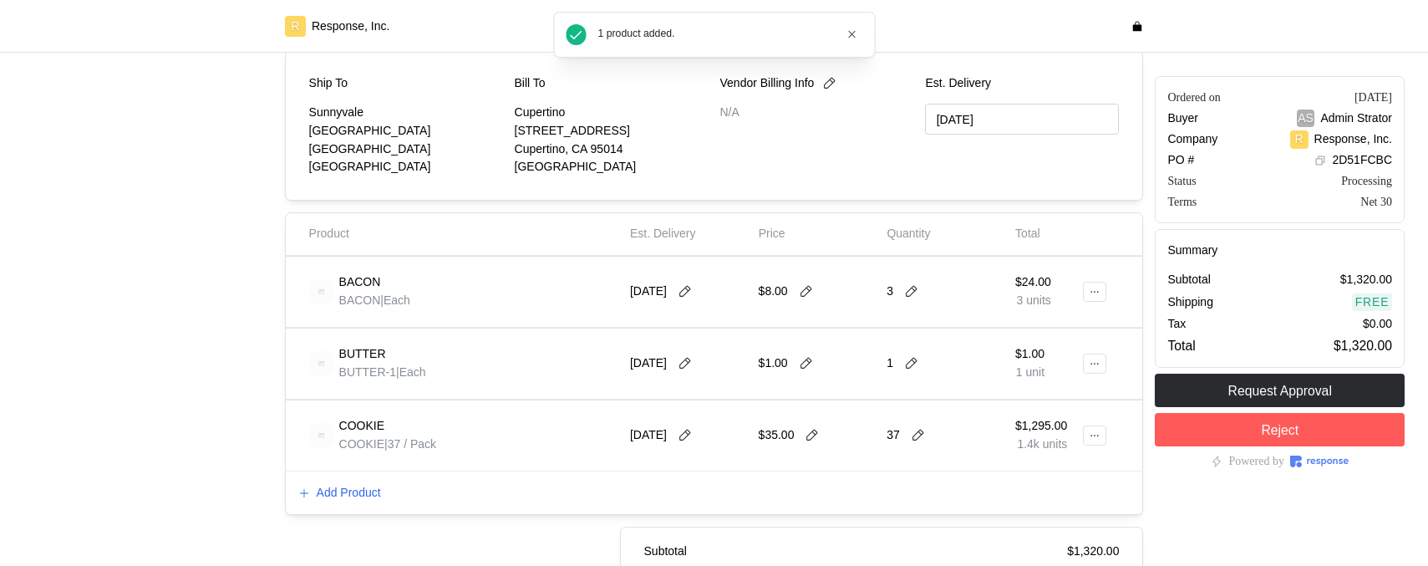
checkbox input "false"
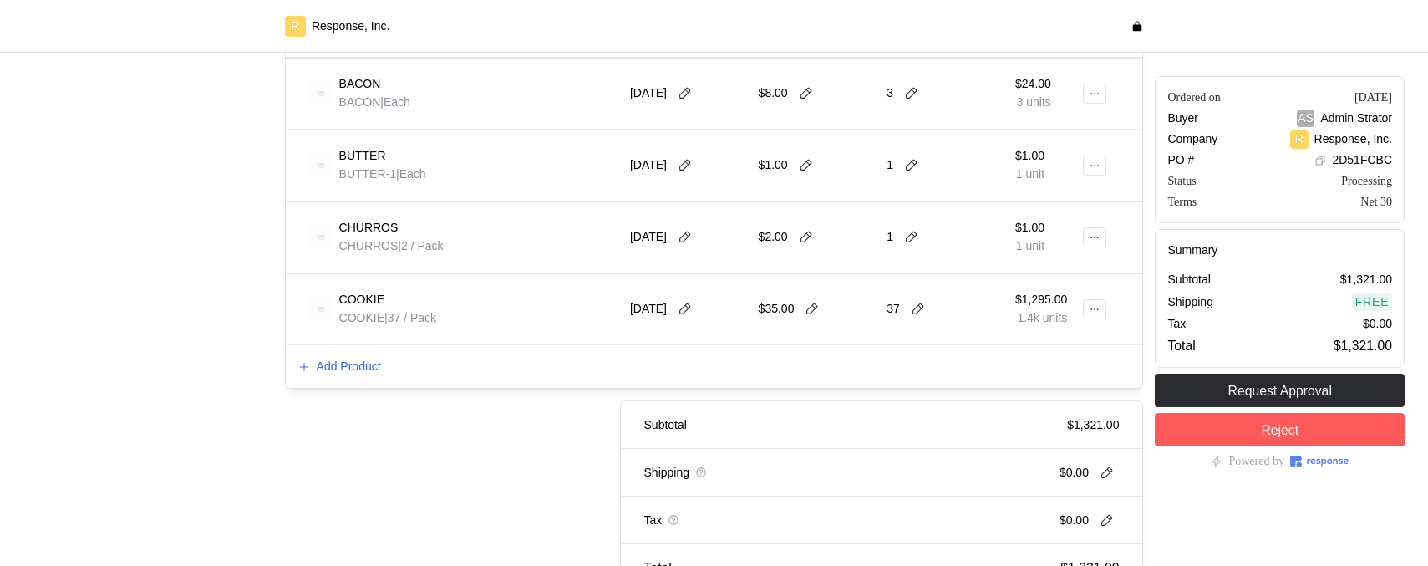
scroll to position [446, 0]
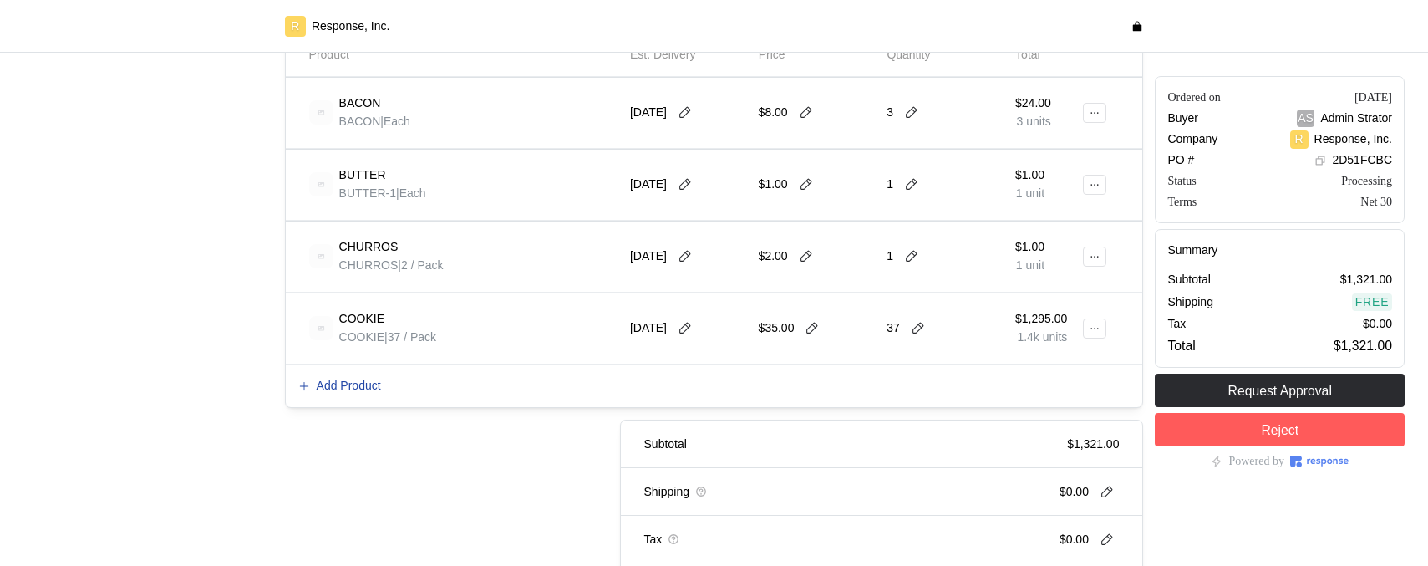
click at [341, 384] on p "Add Product" at bounding box center [349, 386] width 64 height 18
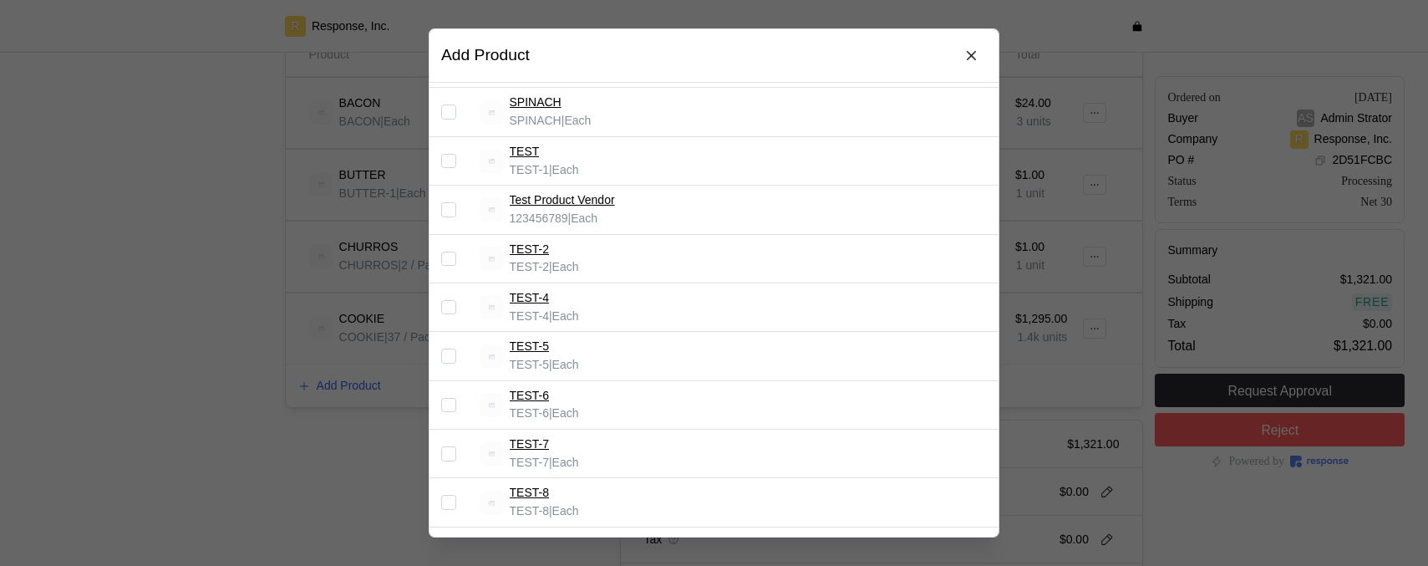
scroll to position [586, 0]
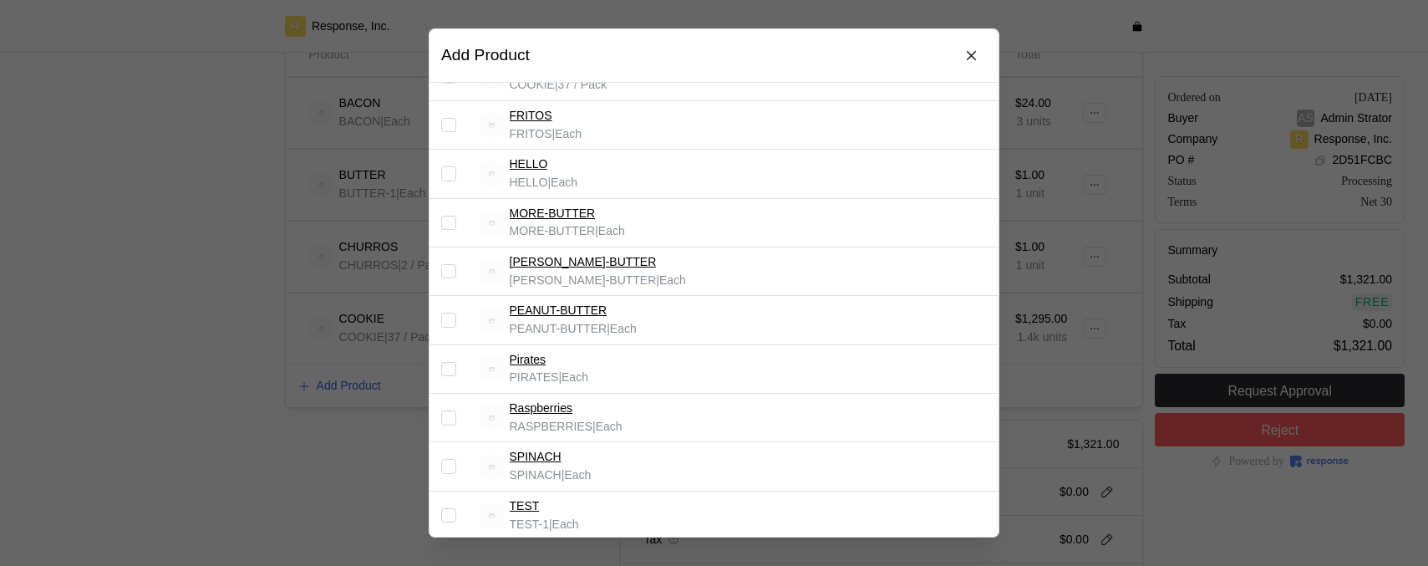
click at [377, 334] on div at bounding box center [714, 283] width 1428 height 566
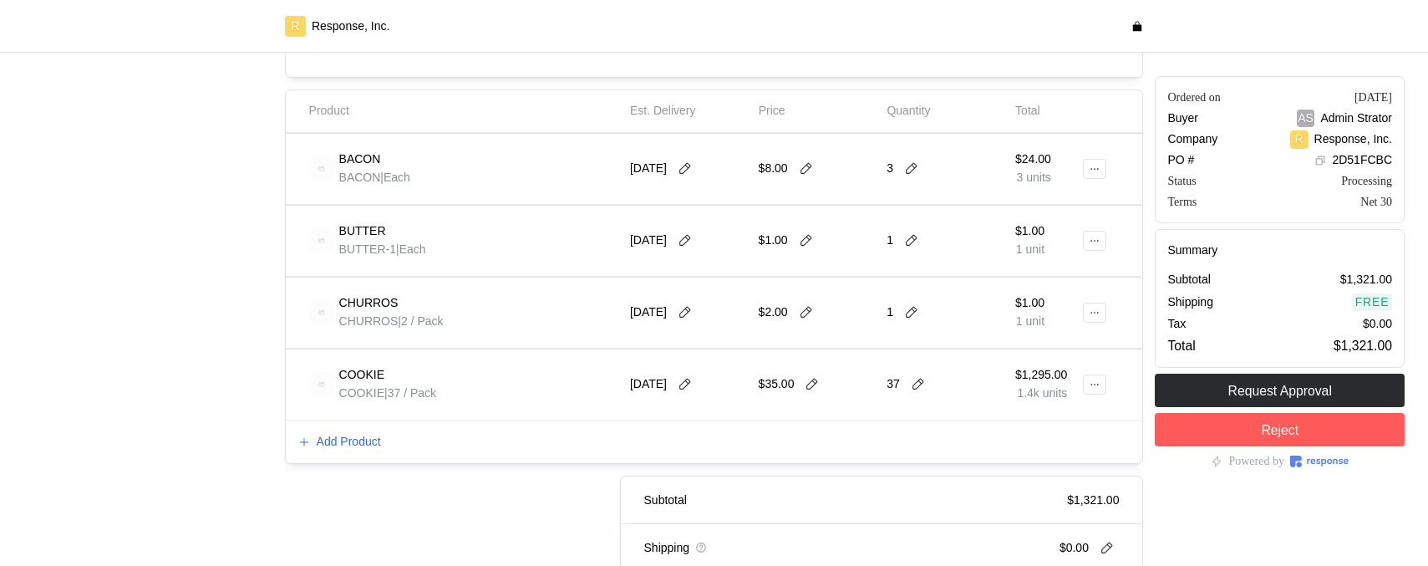
scroll to position [393, 0]
click at [362, 431] on p "Add Product" at bounding box center [349, 439] width 64 height 18
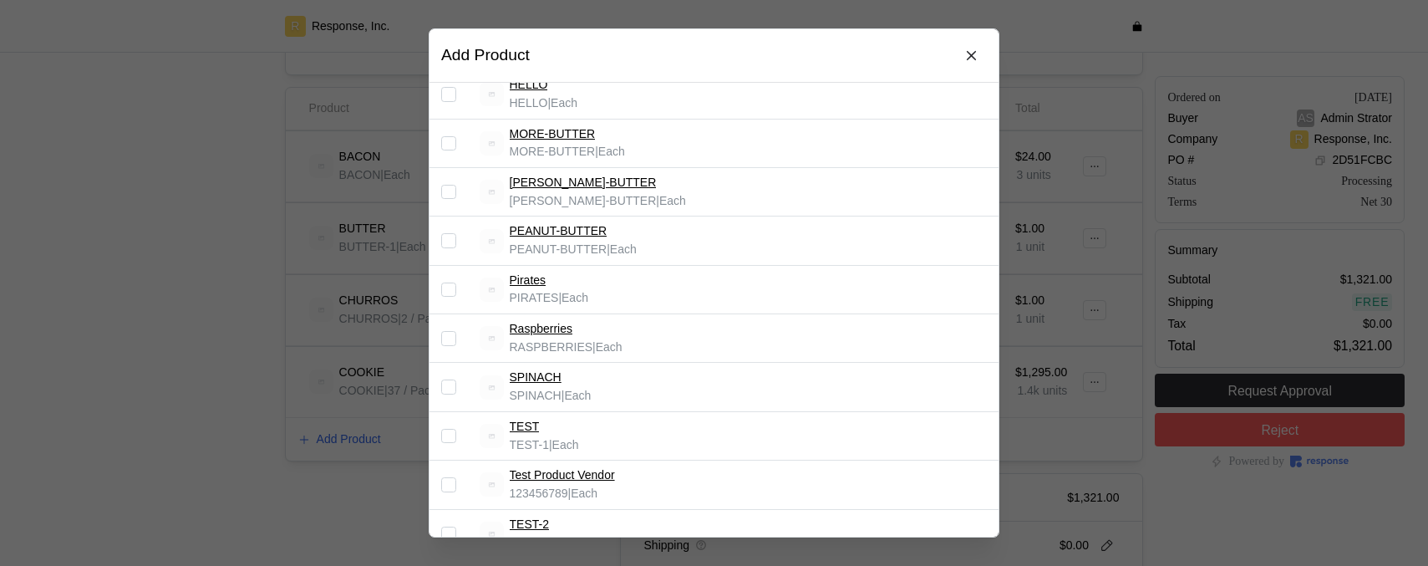
scroll to position [675, 0]
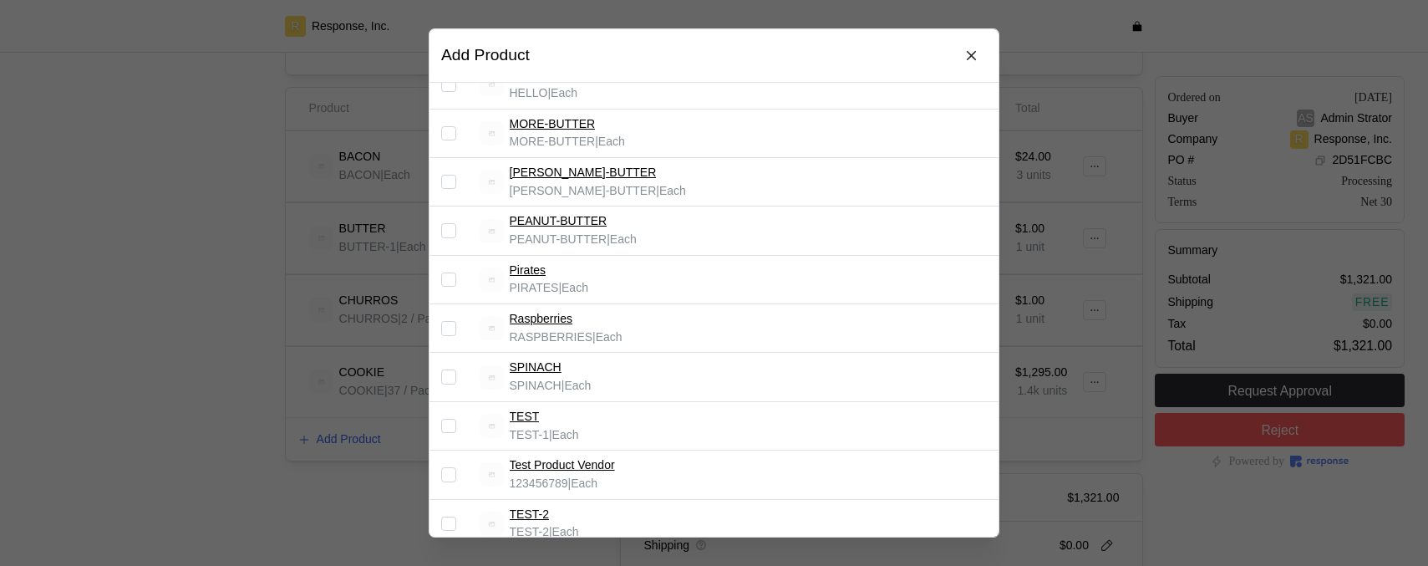
click at [448, 376] on input "Select record 18" at bounding box center [448, 376] width 15 height 15
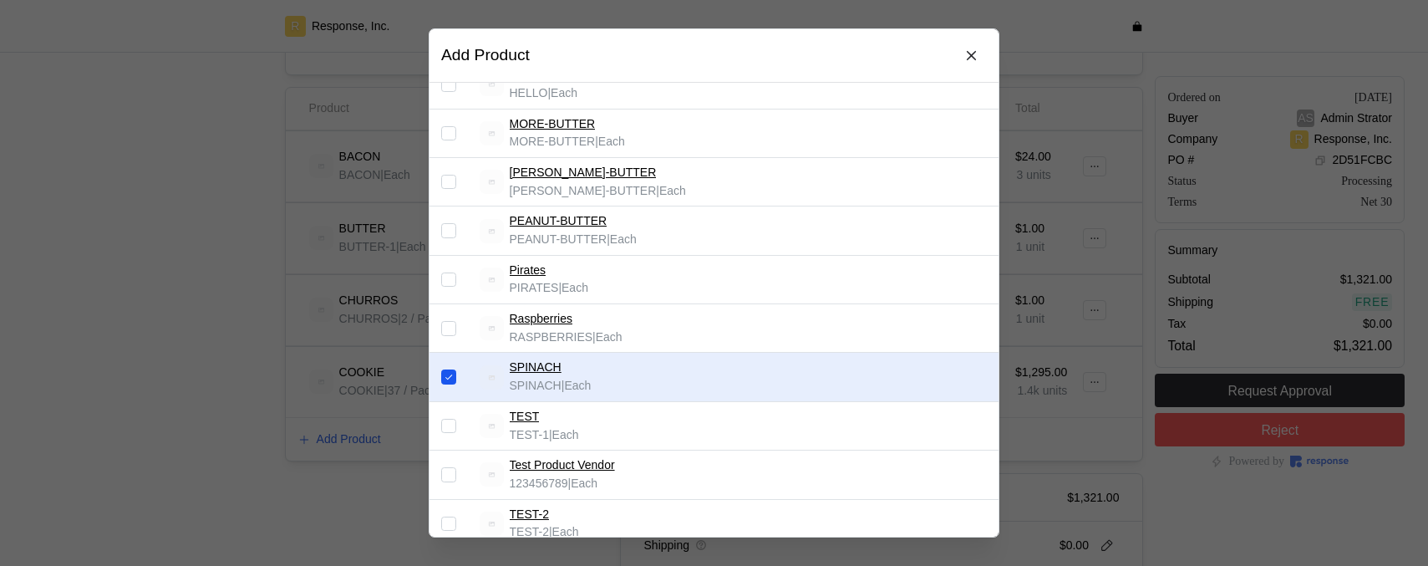
scroll to position [1060, 0]
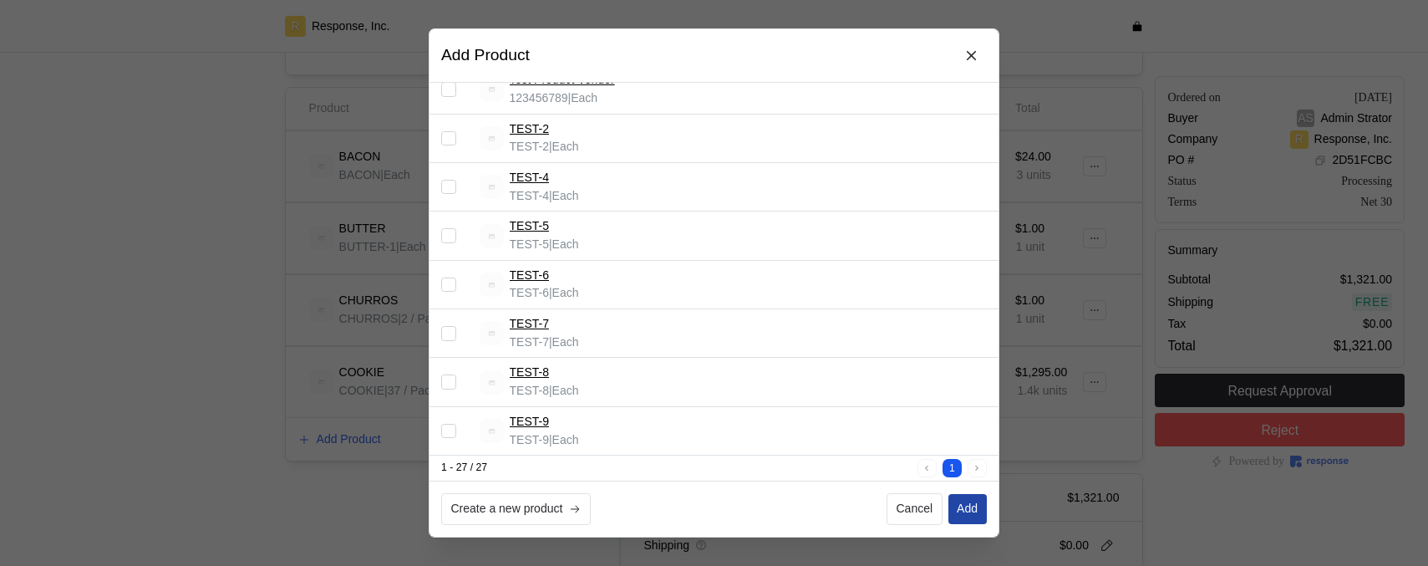
click at [965, 506] on p "Add" at bounding box center [967, 509] width 21 height 18
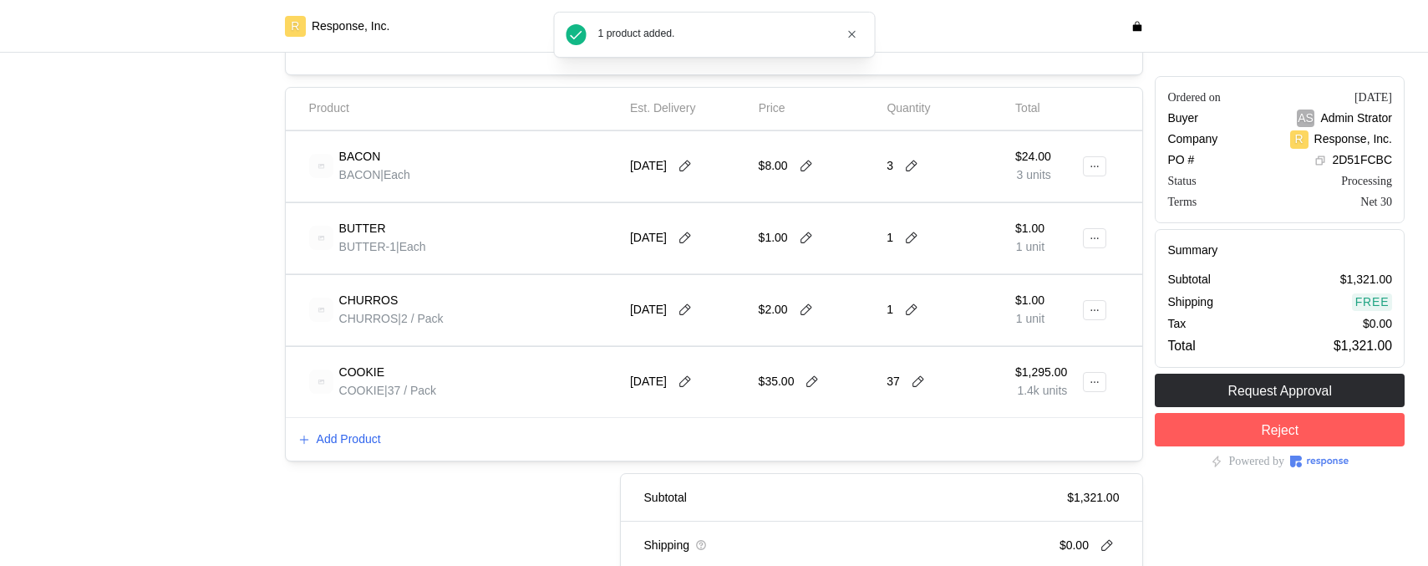
checkbox input "false"
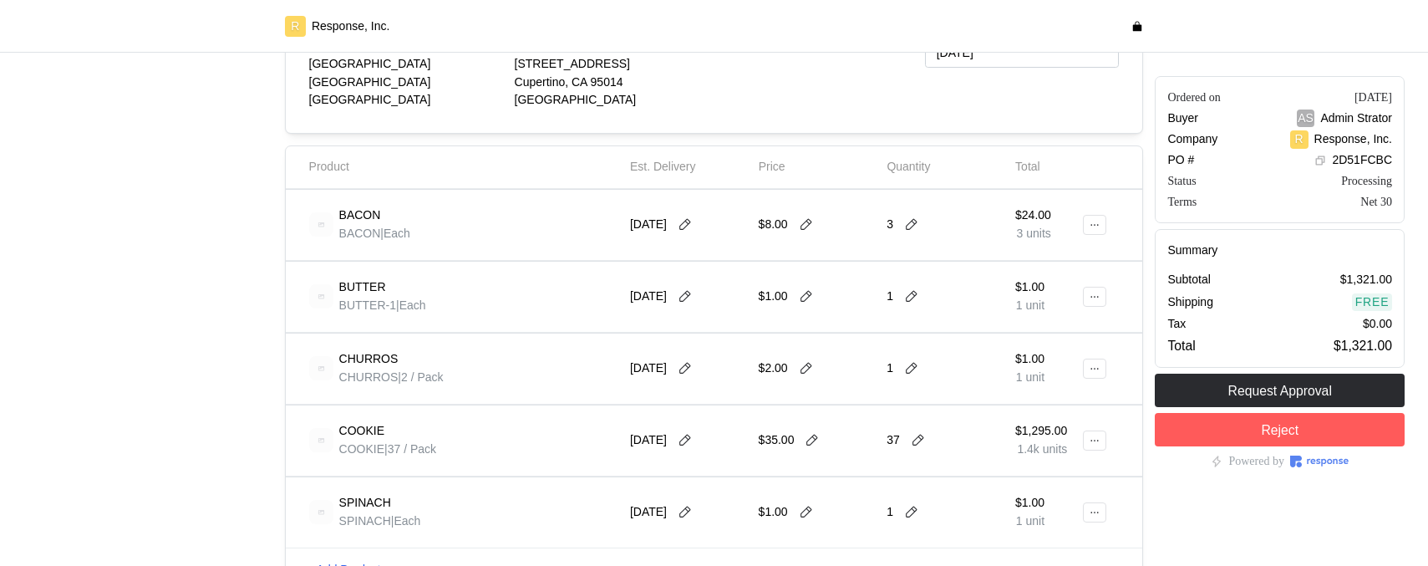
scroll to position [381, 0]
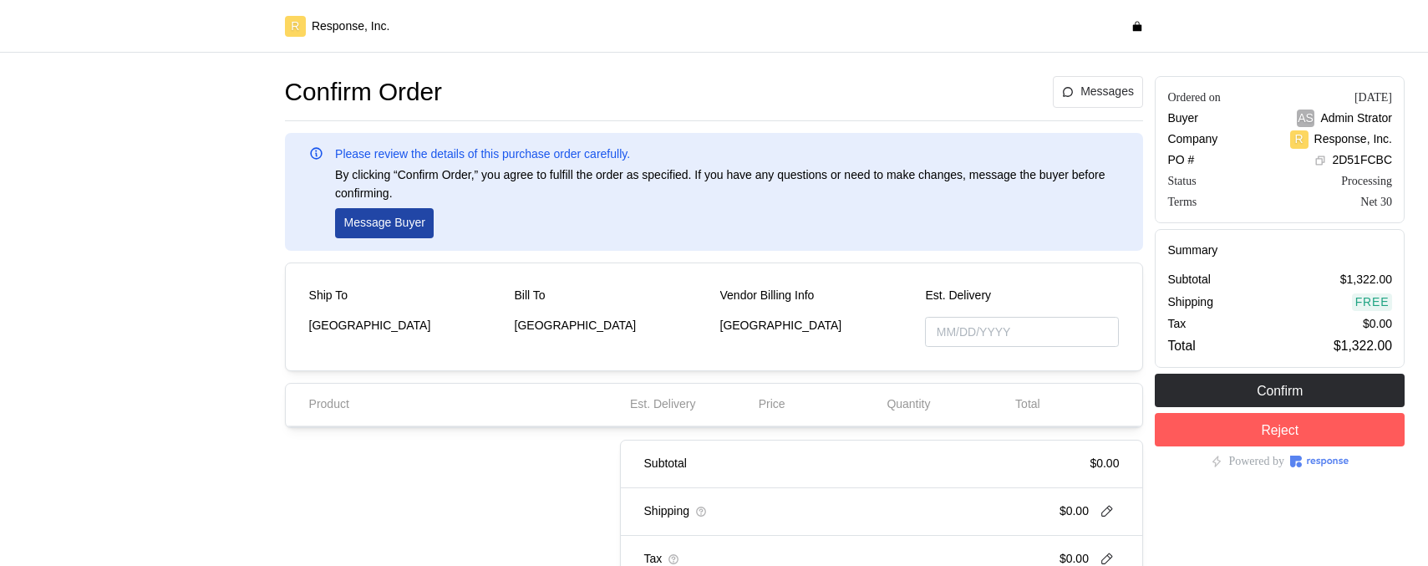
type input "[DATE]"
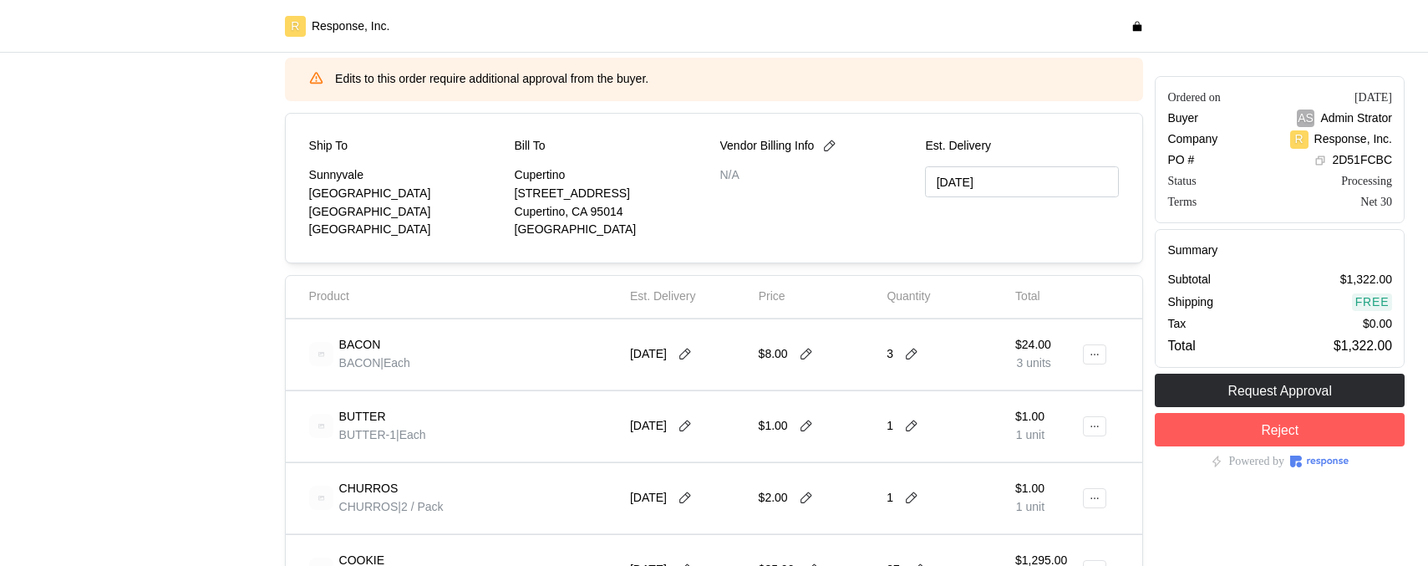
scroll to position [217, 0]
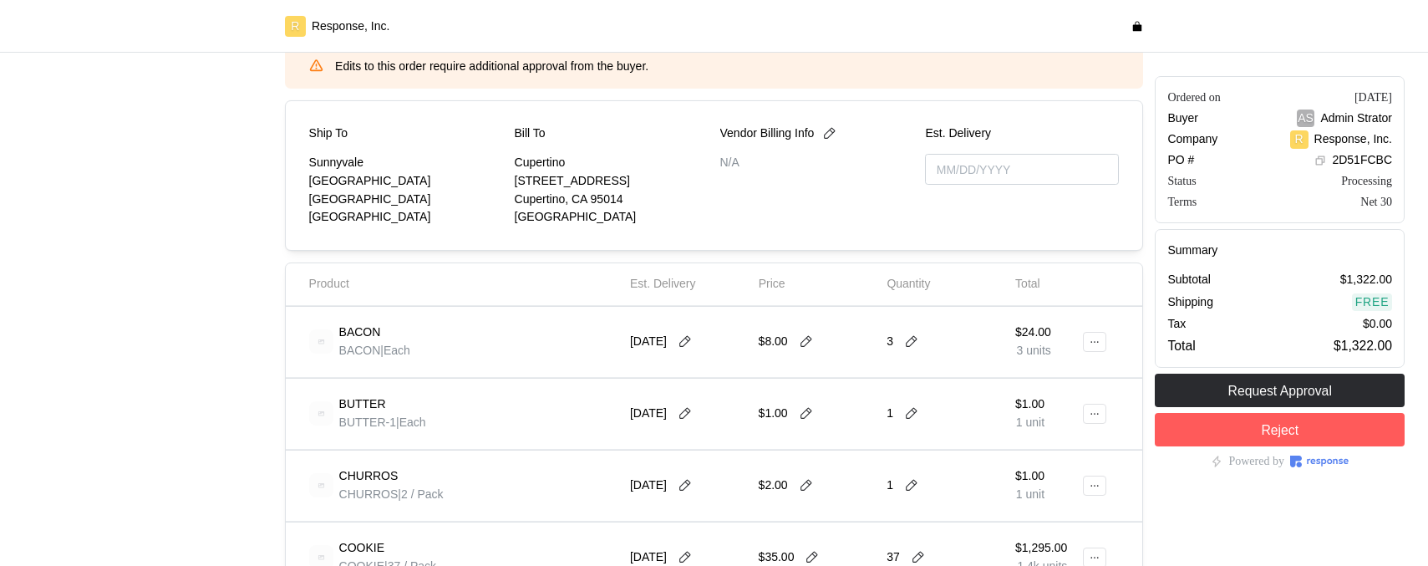
type input "[DATE]"
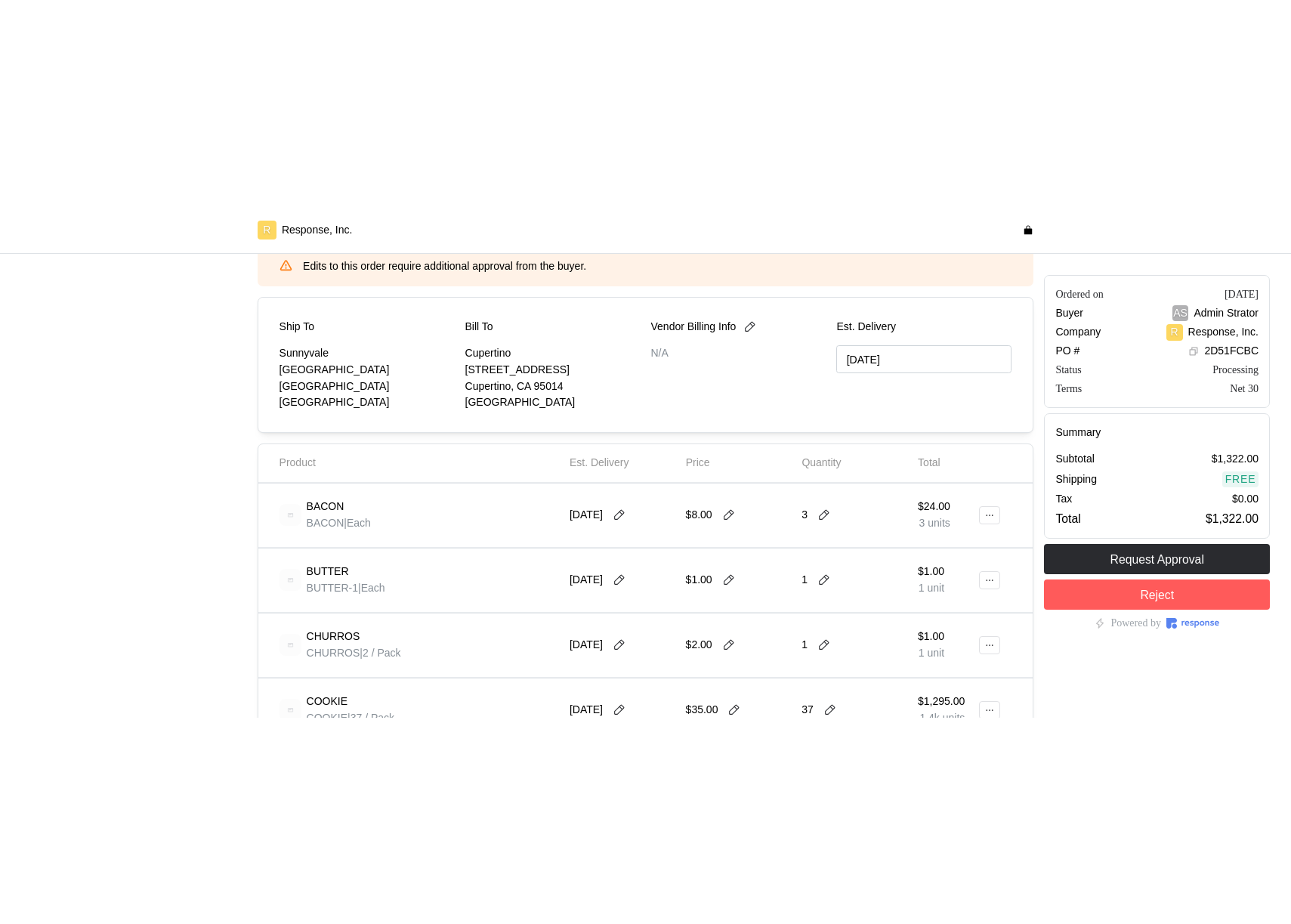
scroll to position [182, 0]
